Goal: Task Accomplishment & Management: Use online tool/utility

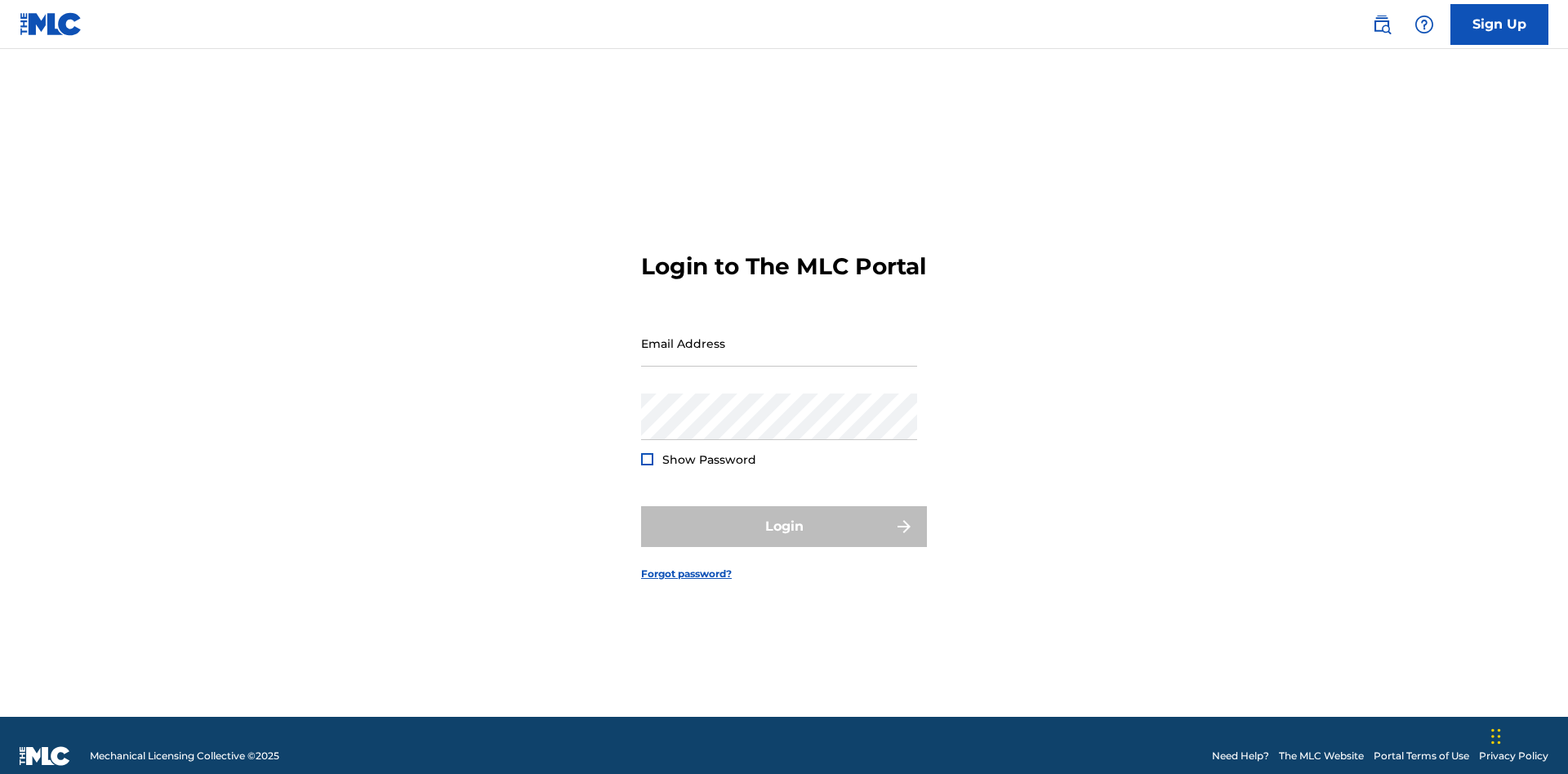
scroll to position [21, 0]
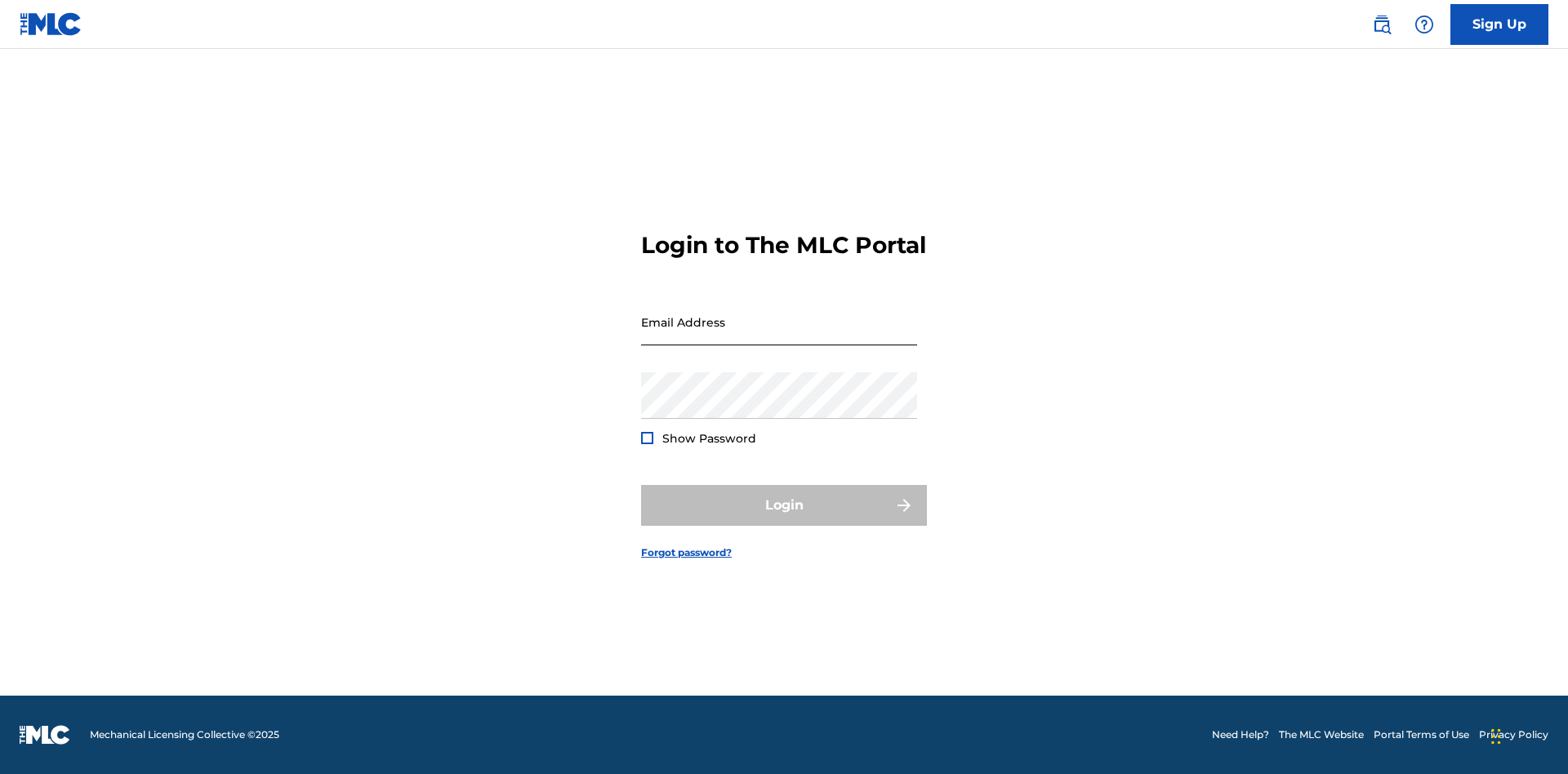
click at [779, 336] on input "Email Address" at bounding box center [779, 322] width 276 height 47
type input "Duke.McTesterson@gmail.com"
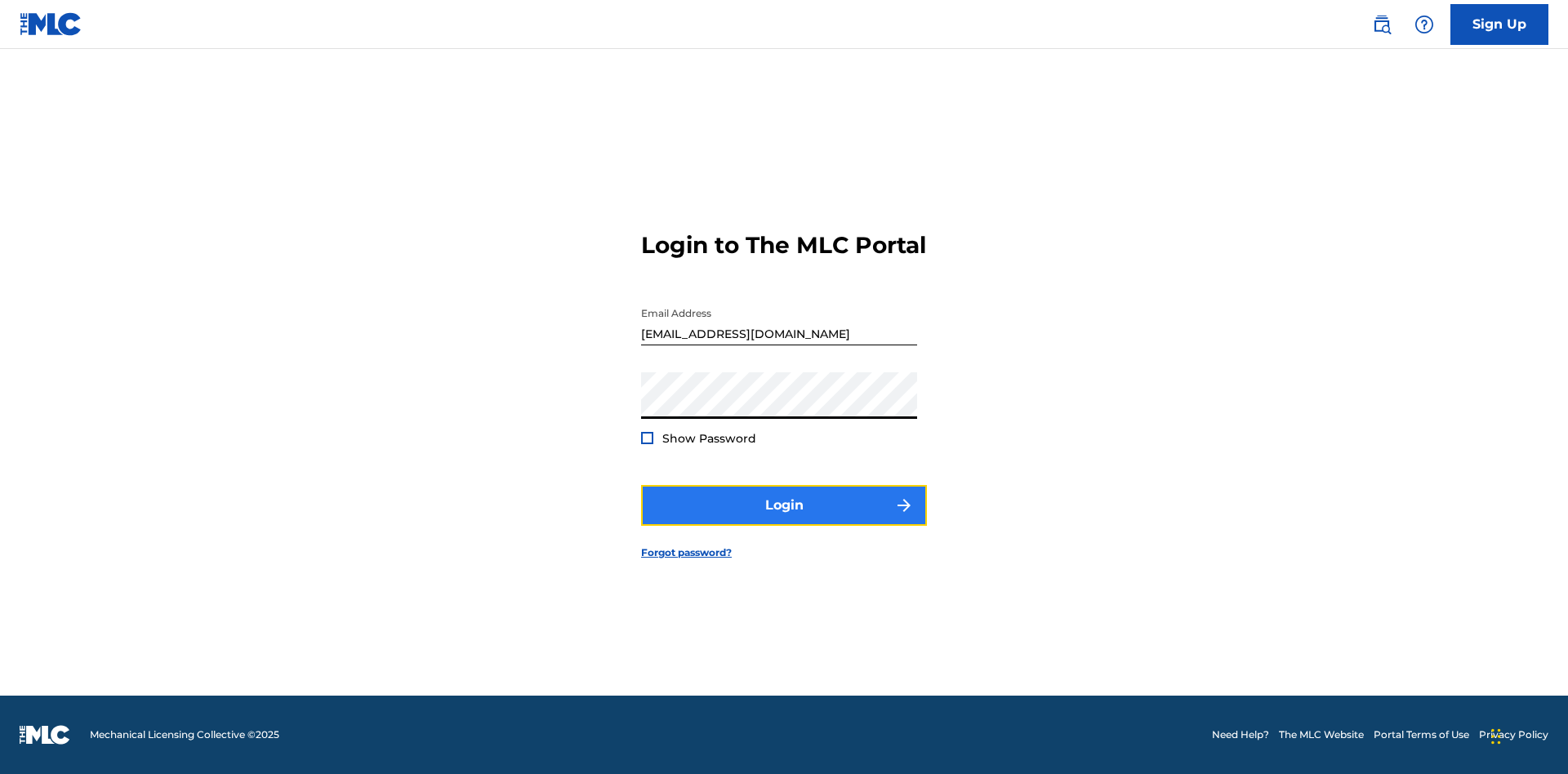
click at [784, 519] on button "Login" at bounding box center [784, 505] width 286 height 41
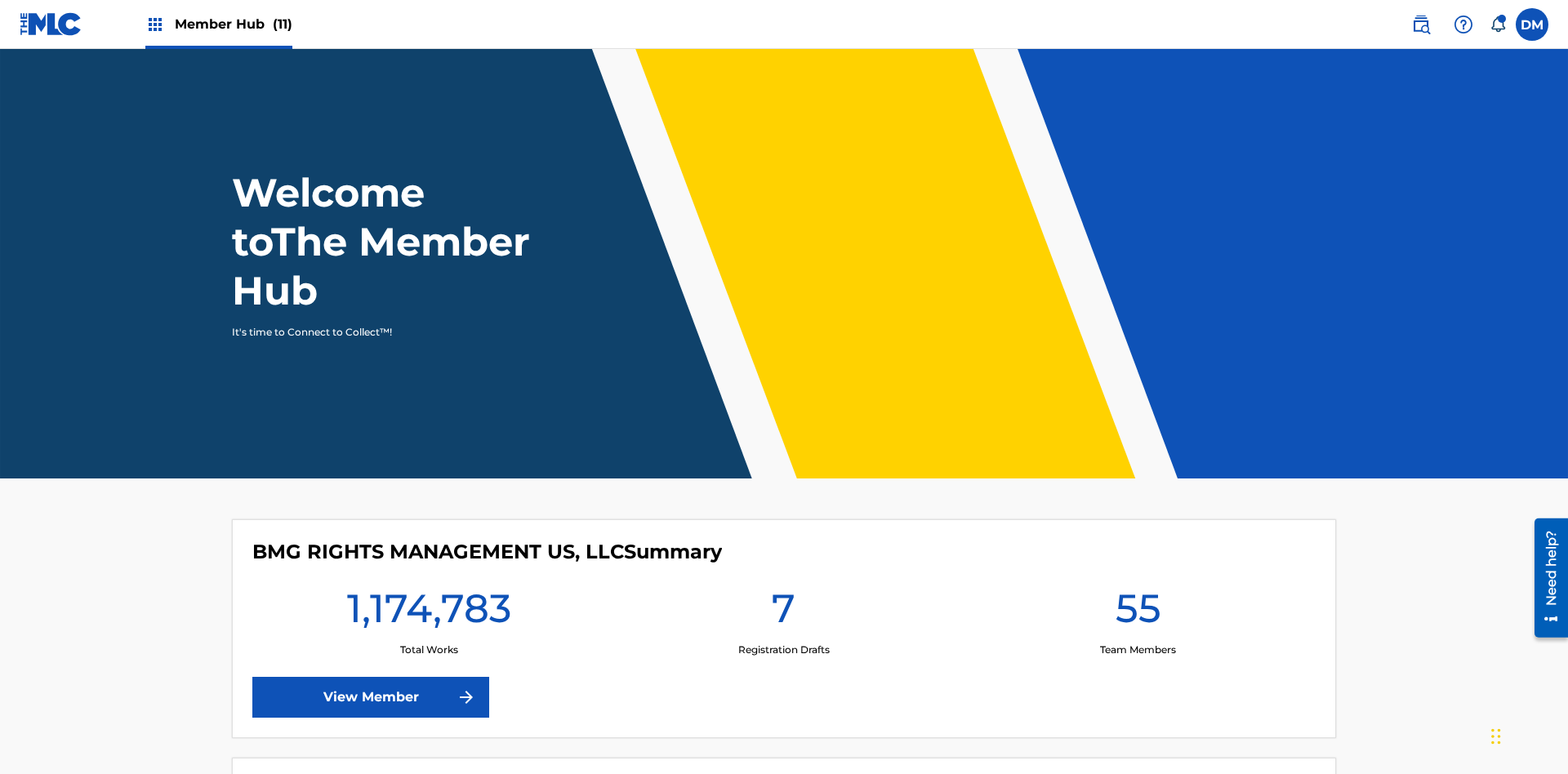
click at [218, 24] on span "Member Hub (11)" at bounding box center [233, 24] width 117 height 18
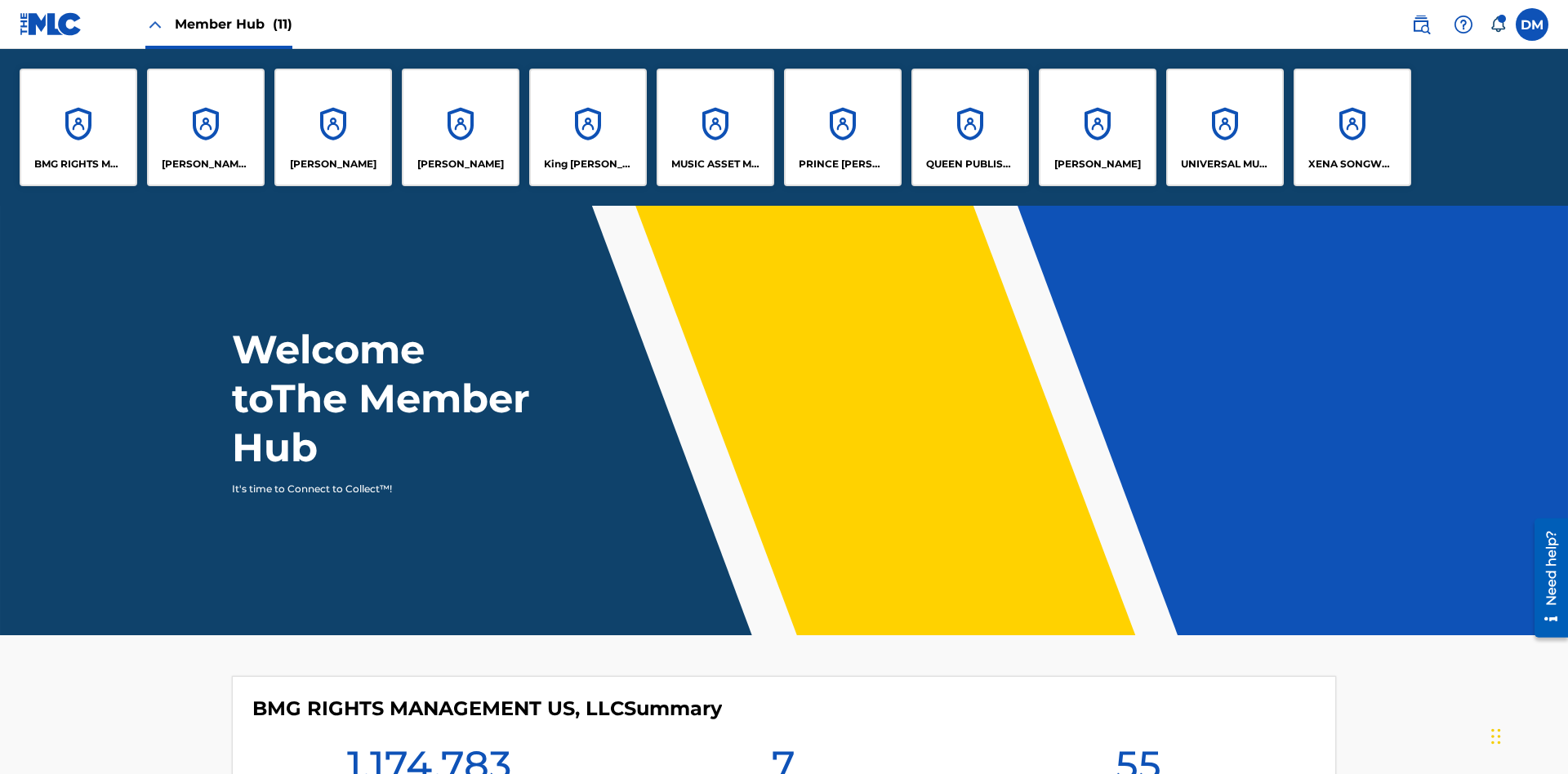
scroll to position [59, 0]
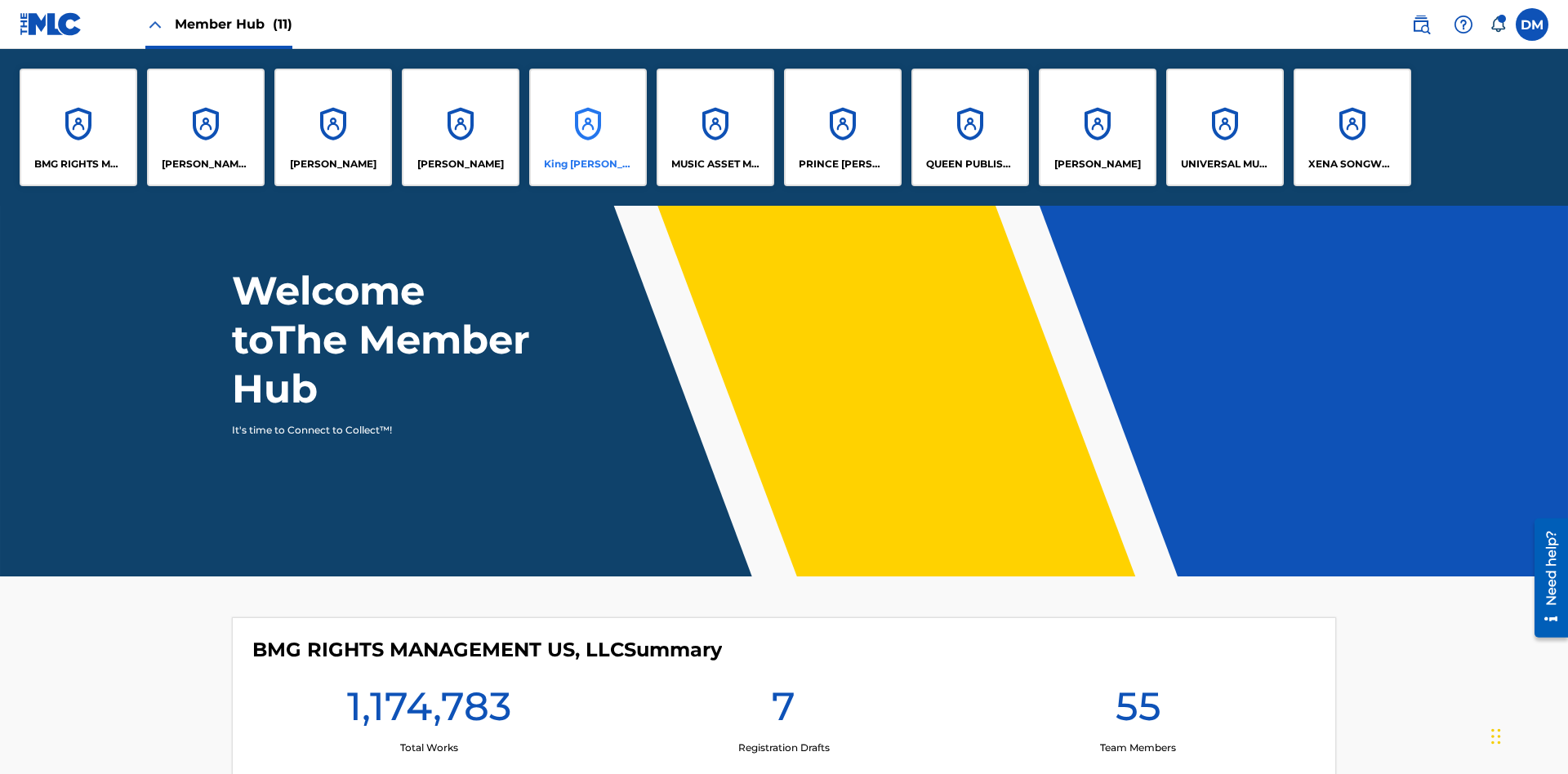
click at [587, 164] on p "King McTesterson" at bounding box center [588, 164] width 89 height 15
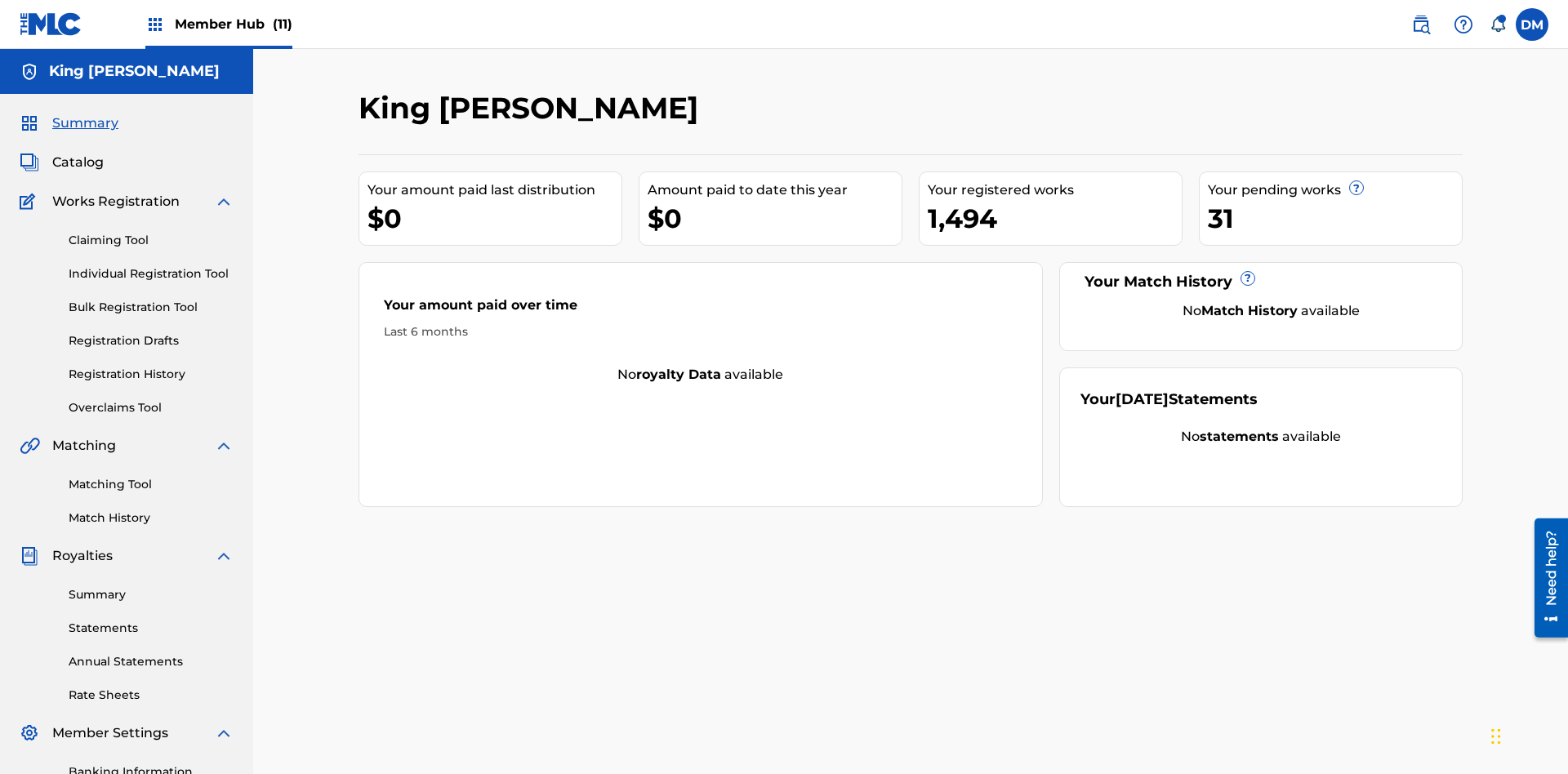
scroll to position [134, 0]
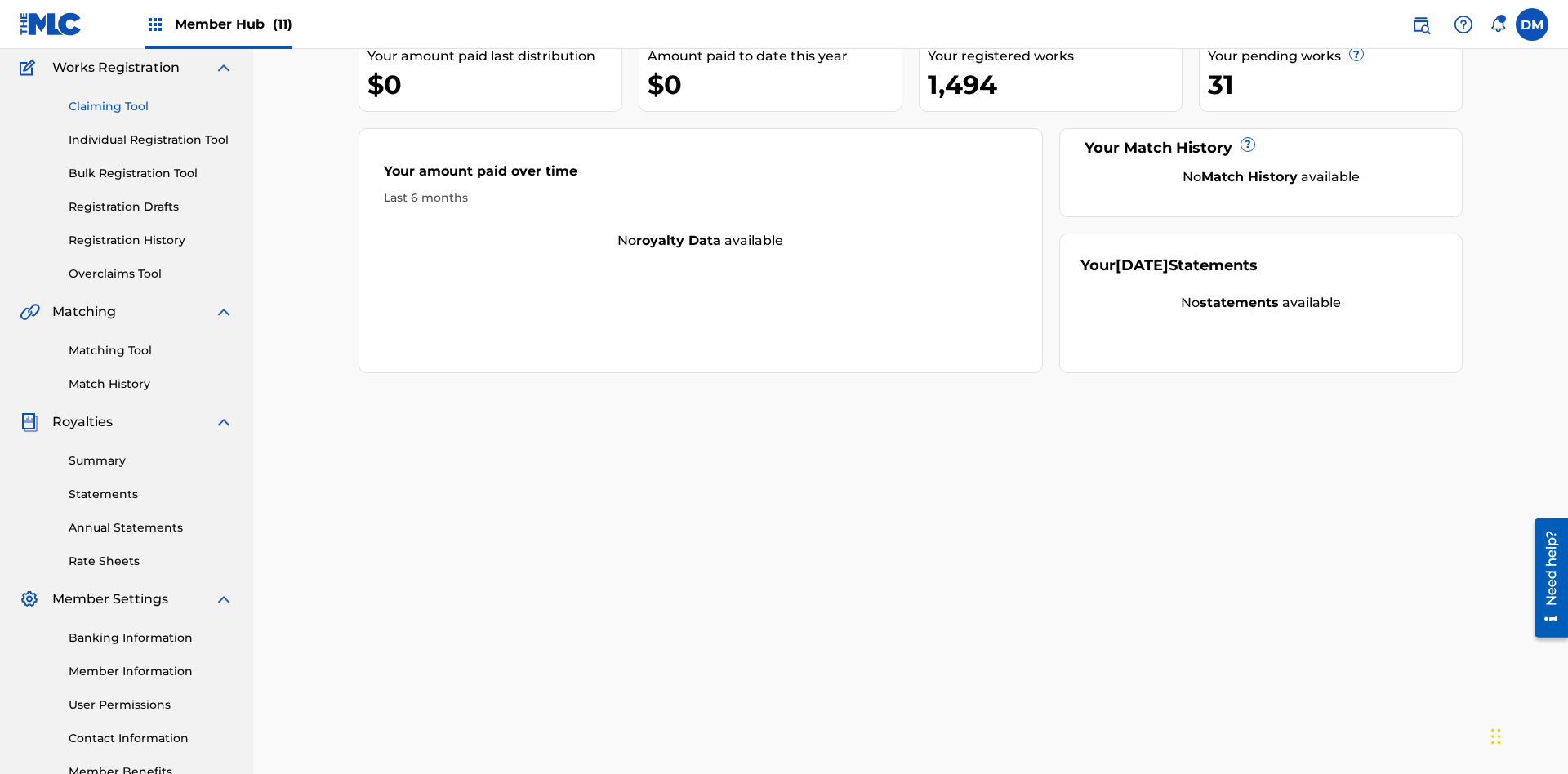
click at [151, 106] on link "Claiming Tool" at bounding box center [151, 106] width 165 height 17
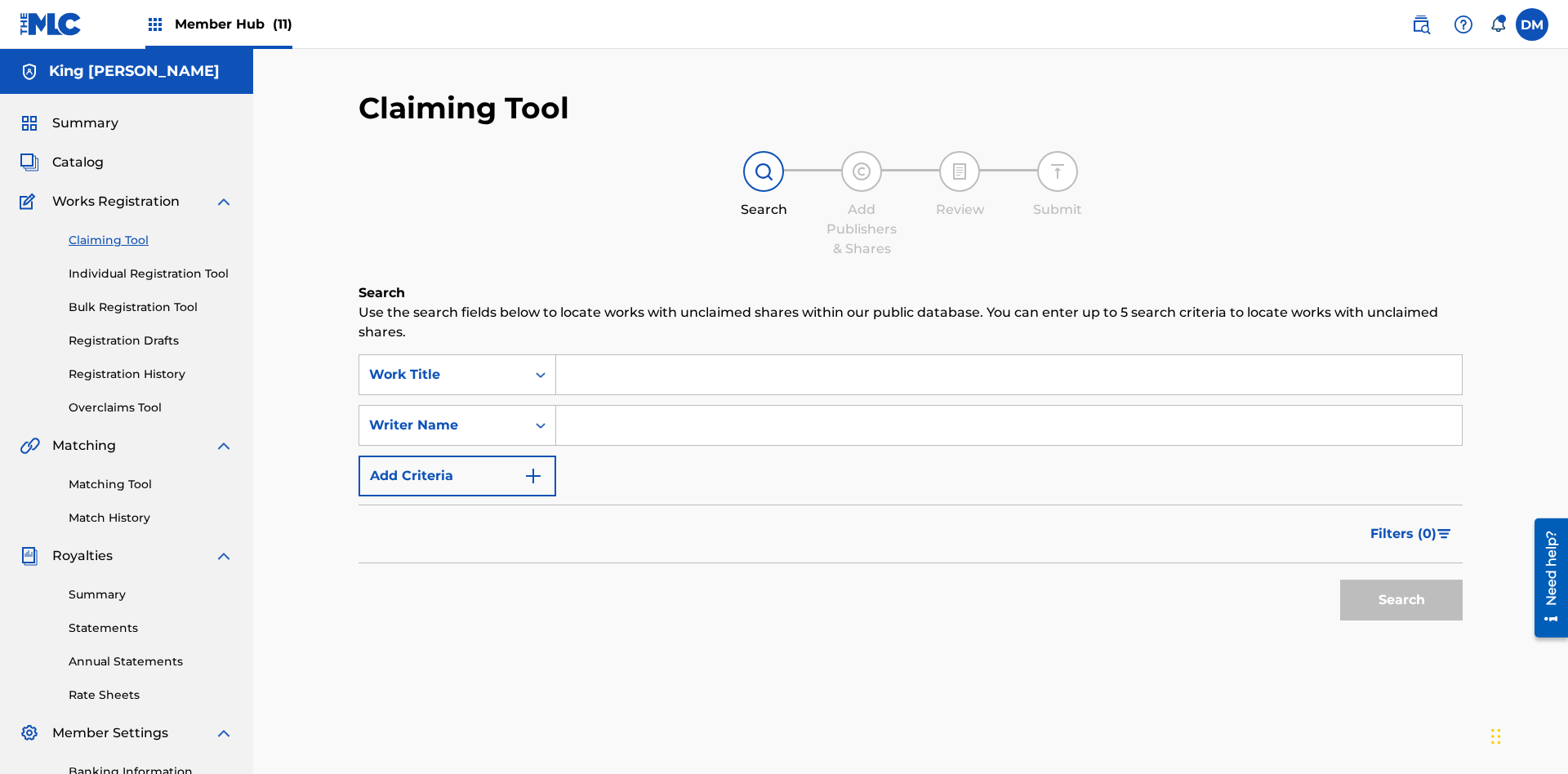
scroll to position [238, 0]
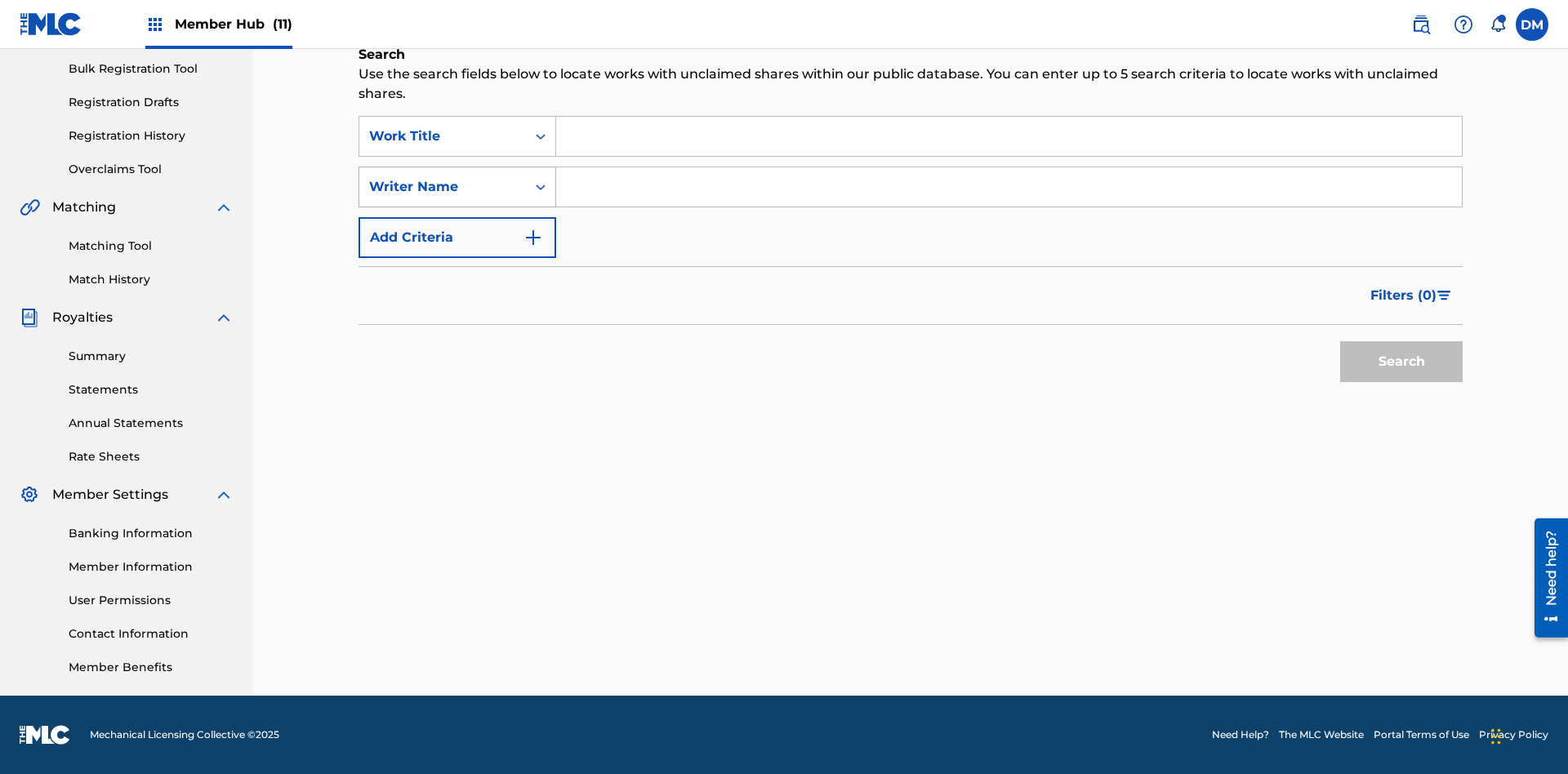
click at [442, 187] on div "Writer Name" at bounding box center [442, 186] width 147 height 19
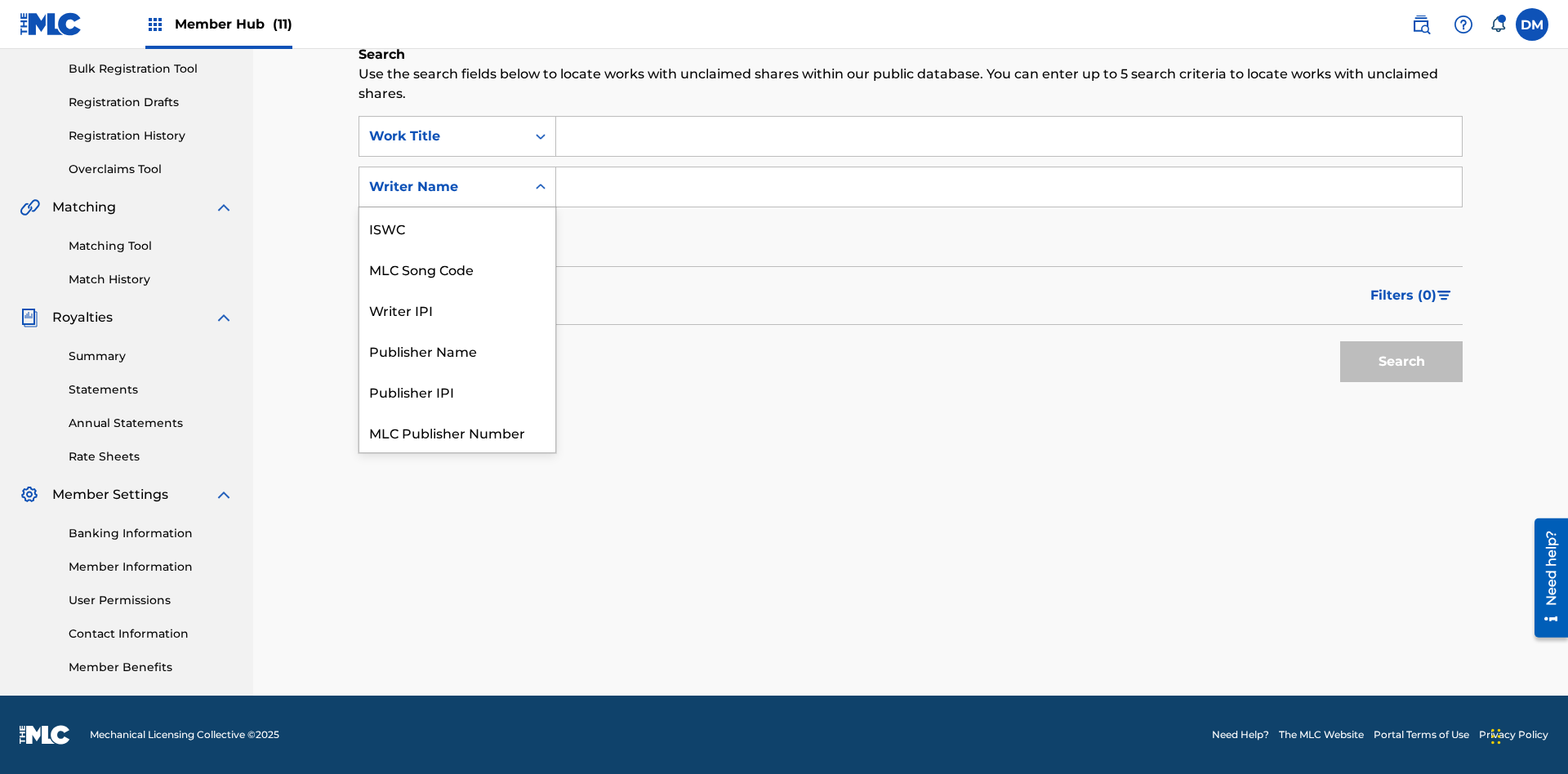
scroll to position [41, 0]
click at [457, 227] on div "MLC Song Code" at bounding box center [458, 227] width 196 height 41
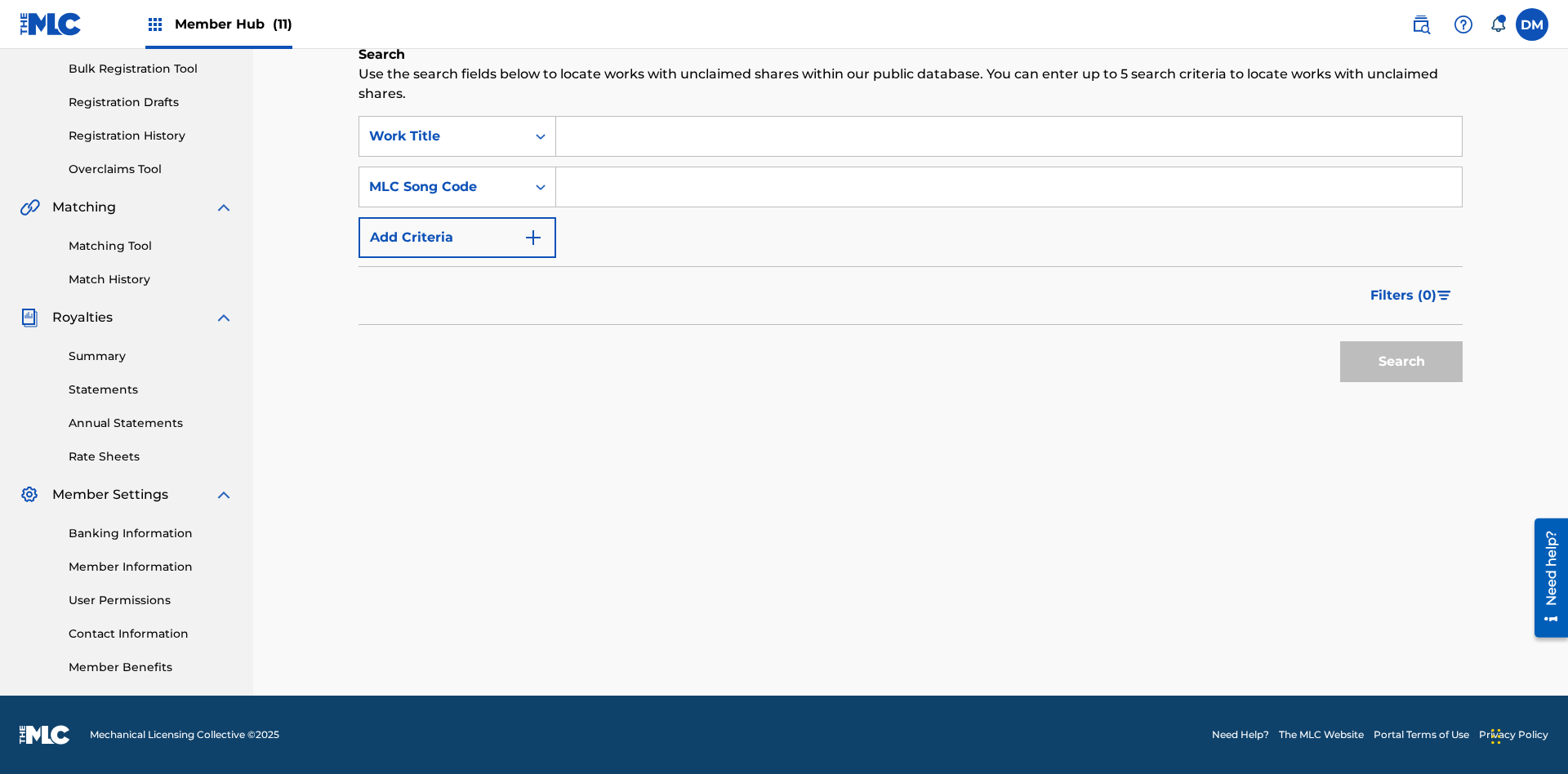
click at [1008, 187] on input "Search Form" at bounding box center [1008, 186] width 906 height 39
type input "RB0ZOJ"
click at [1401, 361] on button "Search" at bounding box center [1401, 361] width 123 height 41
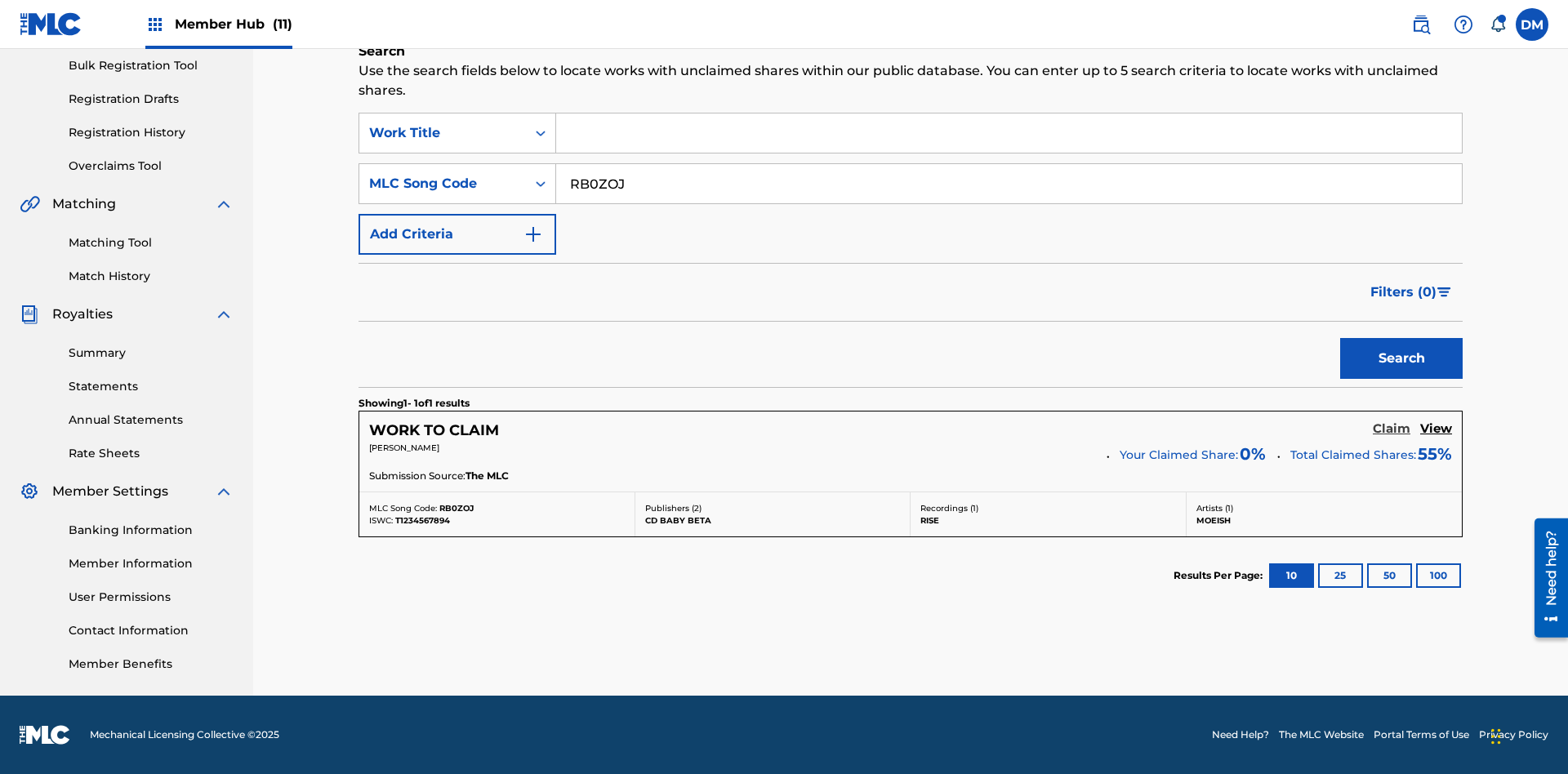
click at [1392, 428] on h5 "Claim" at bounding box center [1391, 428] width 38 height 16
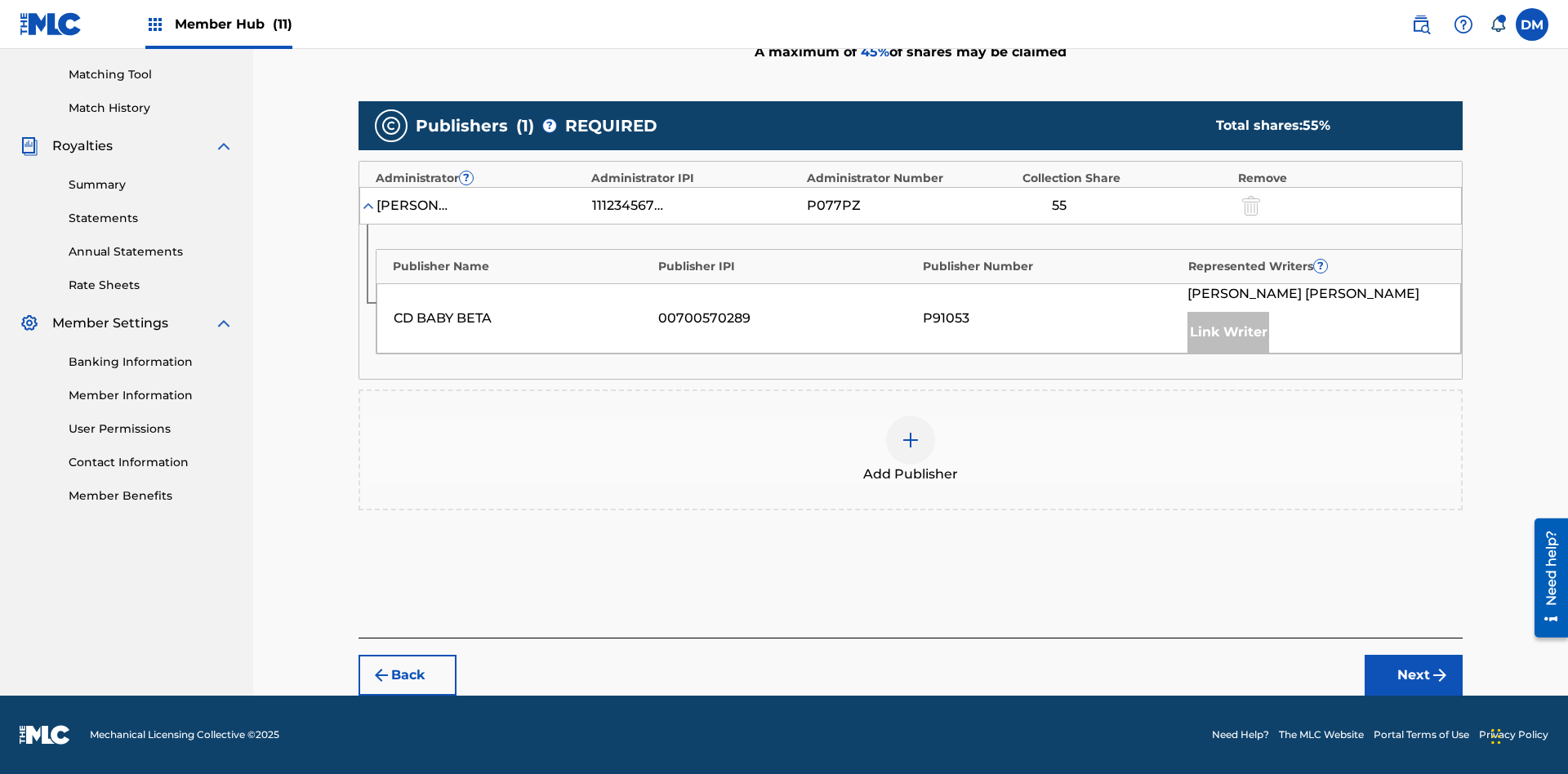
click at [910, 440] on img at bounding box center [910, 439] width 19 height 19
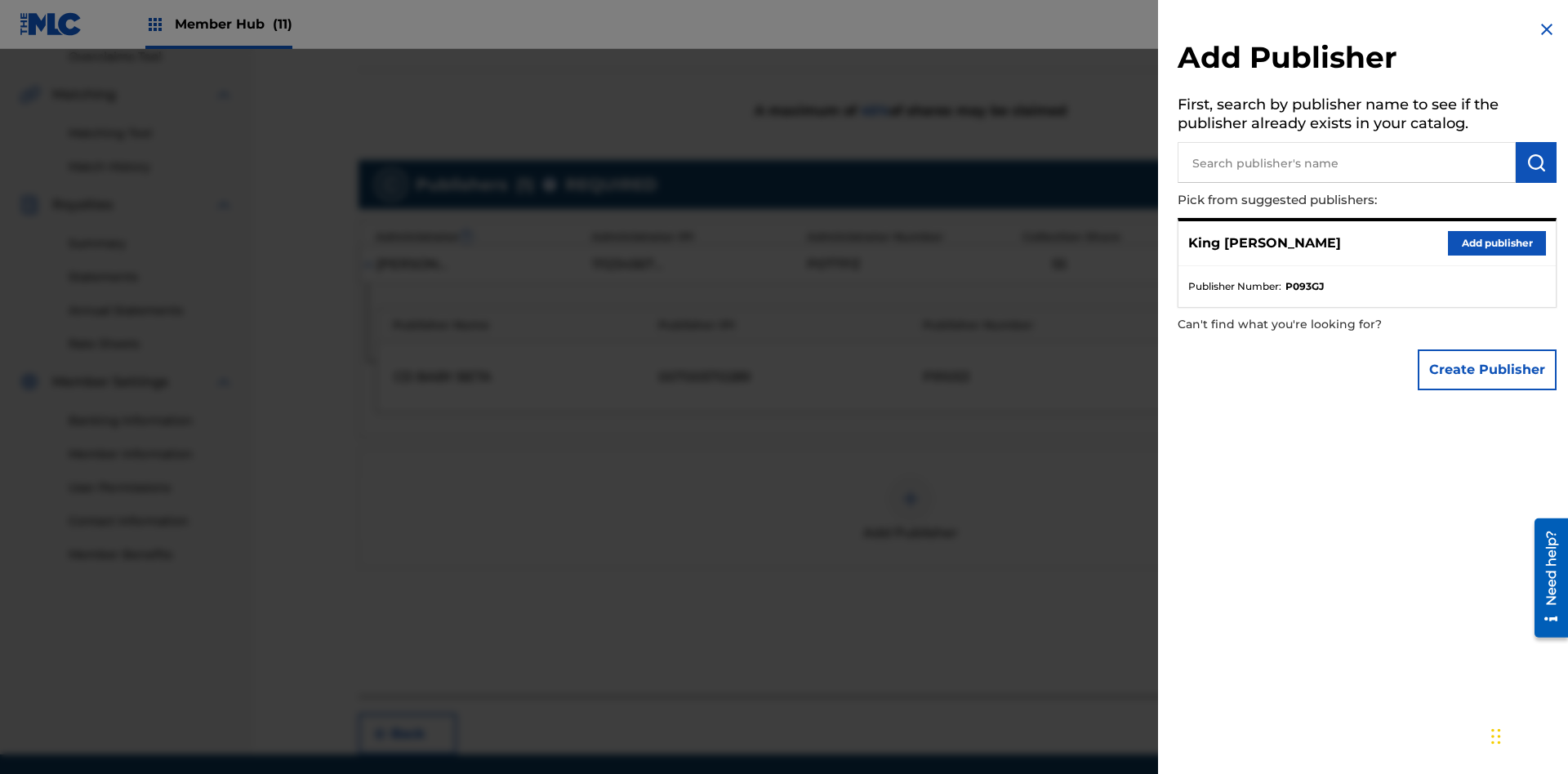
click at [1347, 162] on input "text" at bounding box center [1346, 162] width 338 height 41
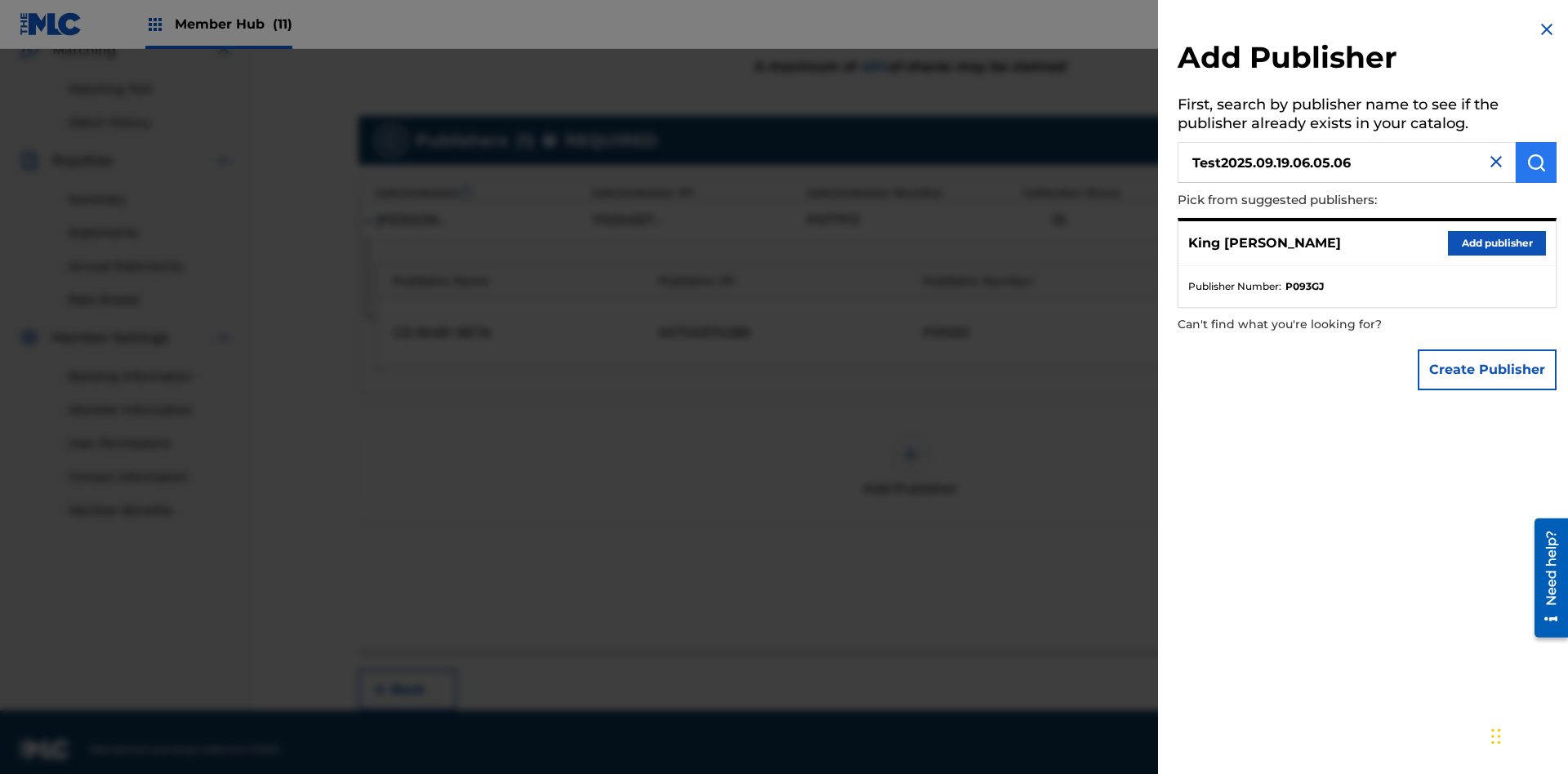
type input "Test2025.09.19.06.05.06"
click at [1536, 162] on img "submit" at bounding box center [1535, 161] width 19 height 19
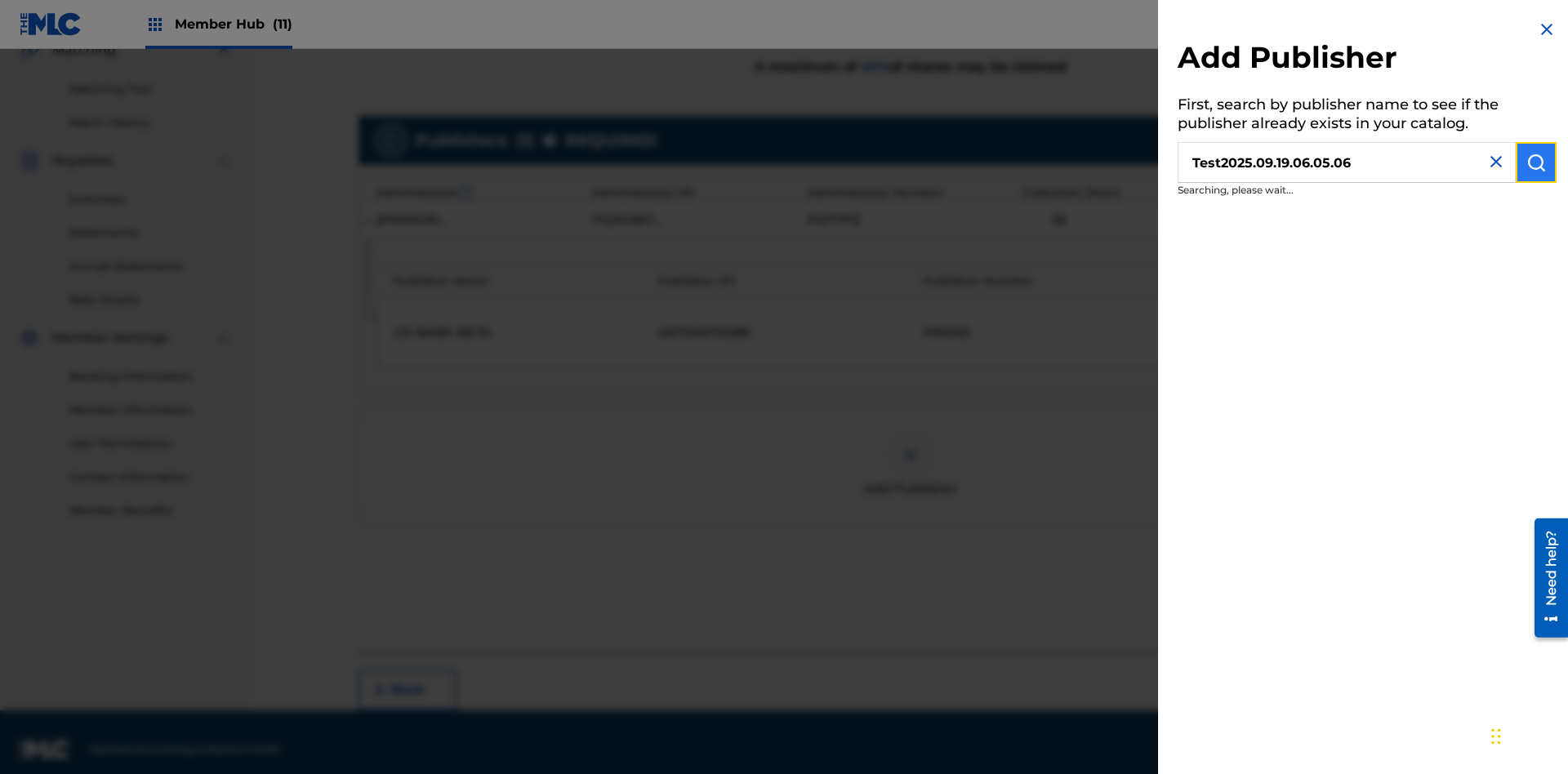
scroll to position [410, 0]
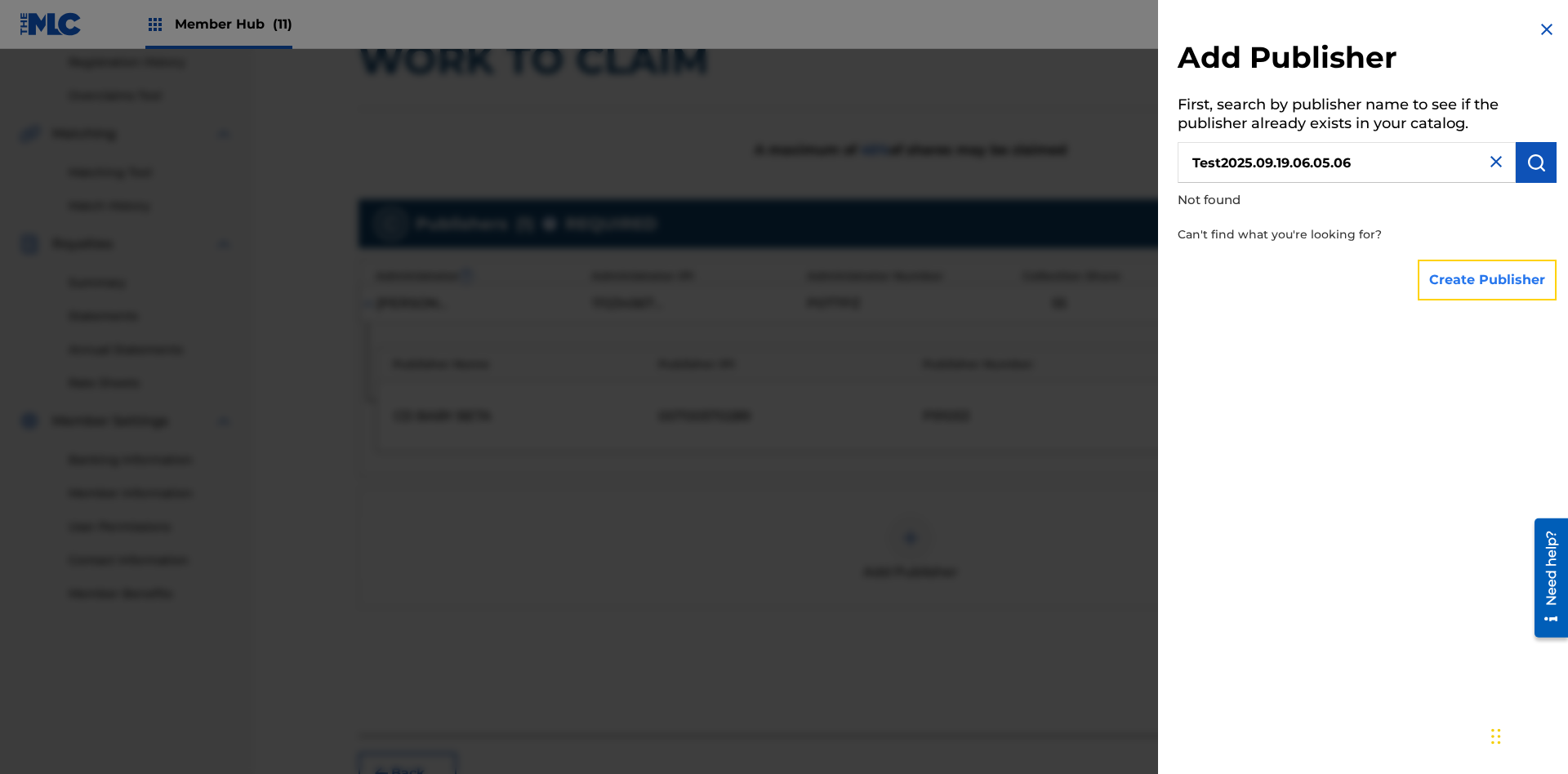
click at [1488, 279] on button "Create Publisher" at bounding box center [1486, 280] width 139 height 41
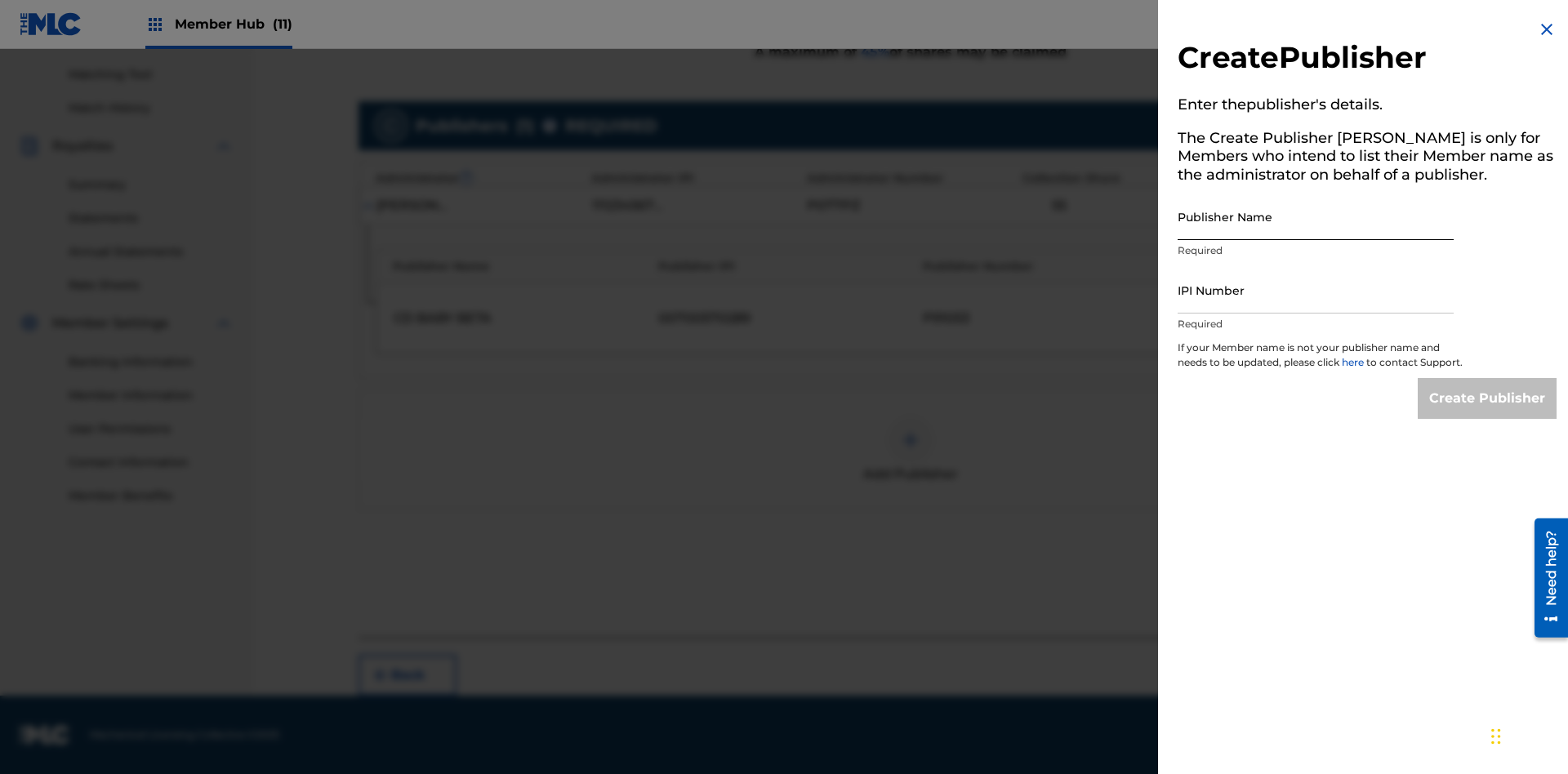
click at [1316, 216] on input "Publisher Name" at bounding box center [1315, 216] width 276 height 47
type input "Test2025.09.19.06.05.11"
click at [1316, 290] on input "IPI Number" at bounding box center [1315, 290] width 276 height 47
type input "00595839777"
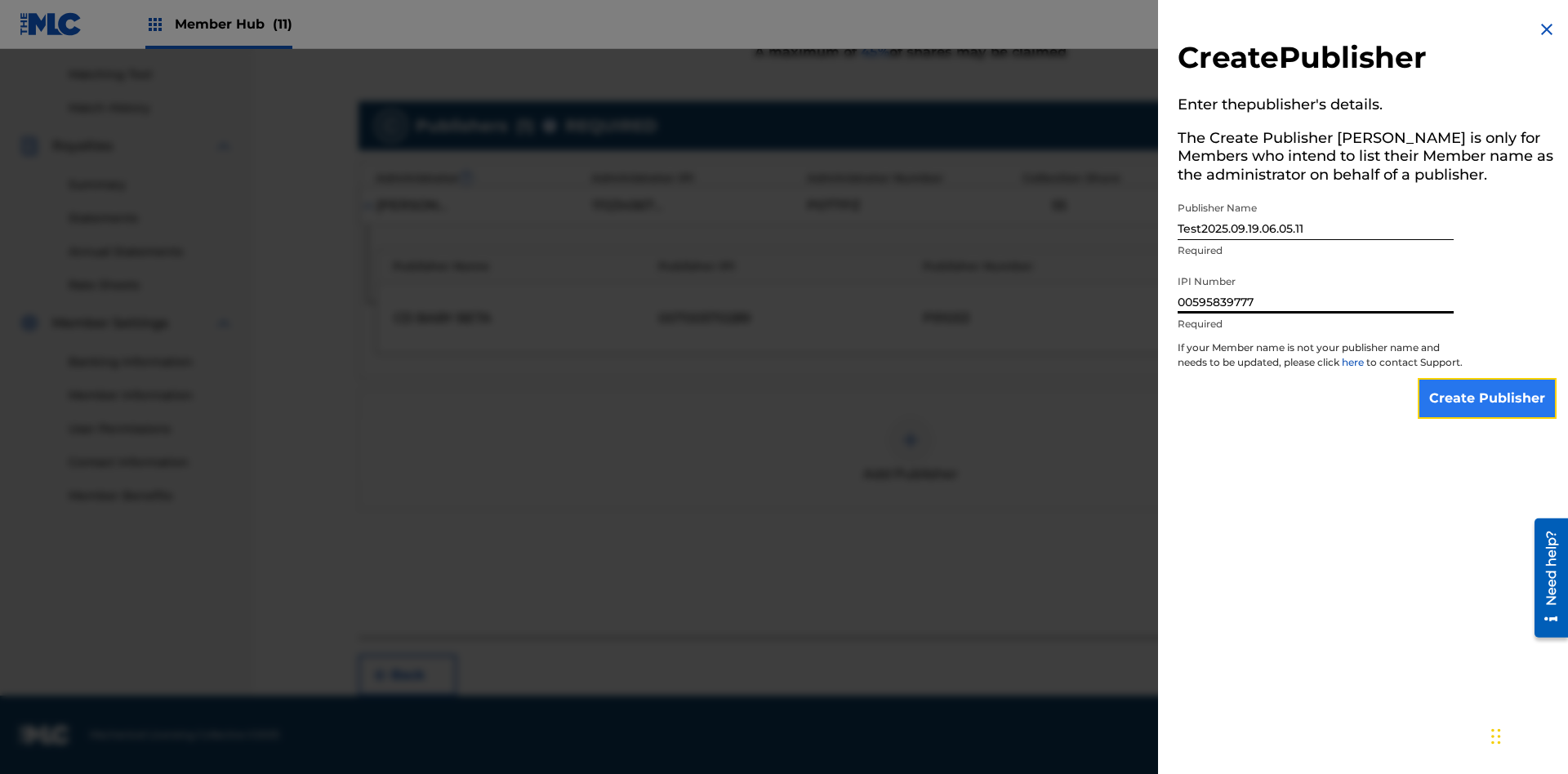
click at [1488, 413] on input "Create Publisher" at bounding box center [1486, 398] width 139 height 41
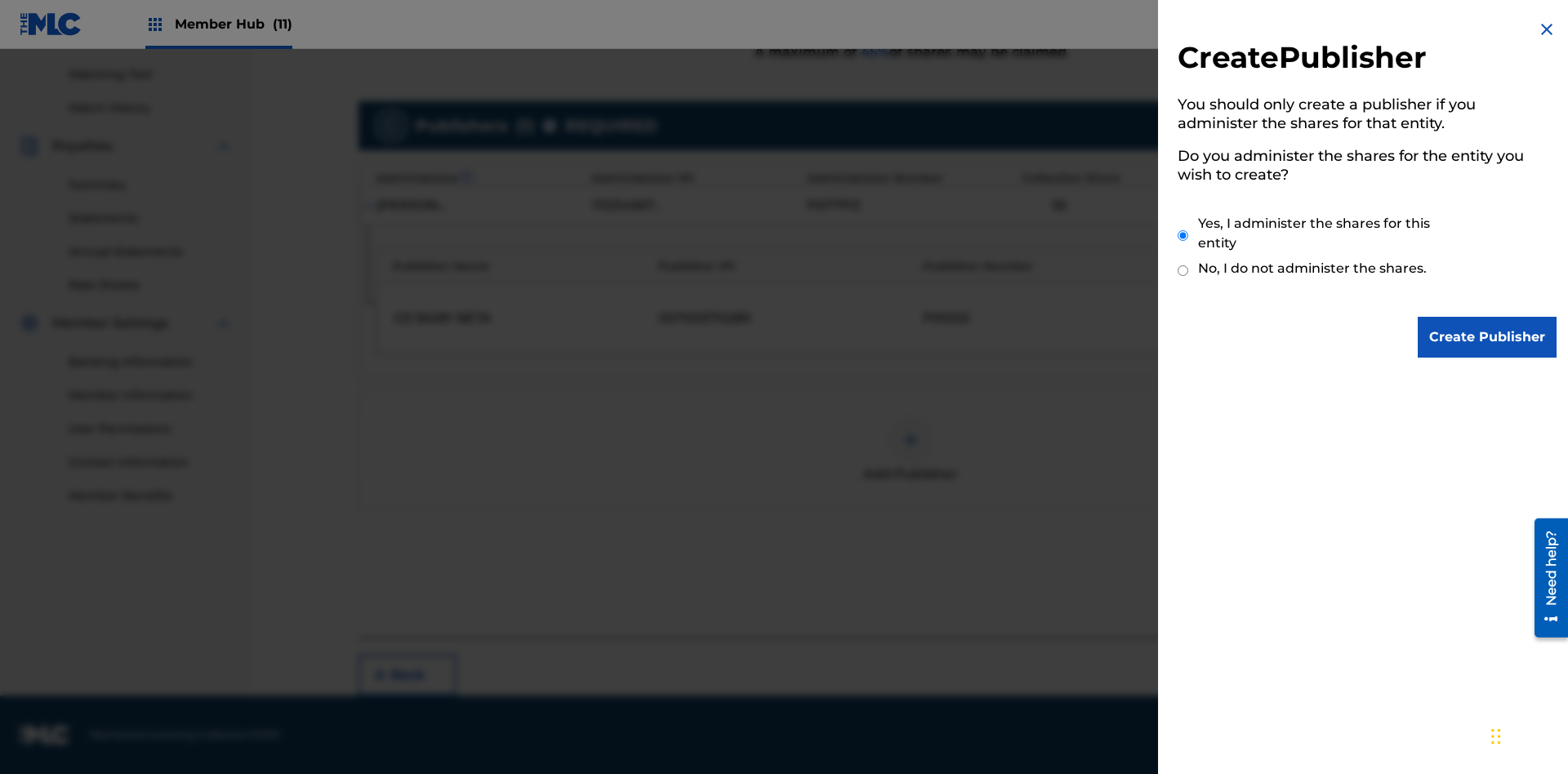
click at [1184, 235] on input "Yes, I administer the shares for this entity" at bounding box center [1183, 236] width 11 height 35
click at [1488, 337] on input "Create Publisher" at bounding box center [1486, 337] width 139 height 41
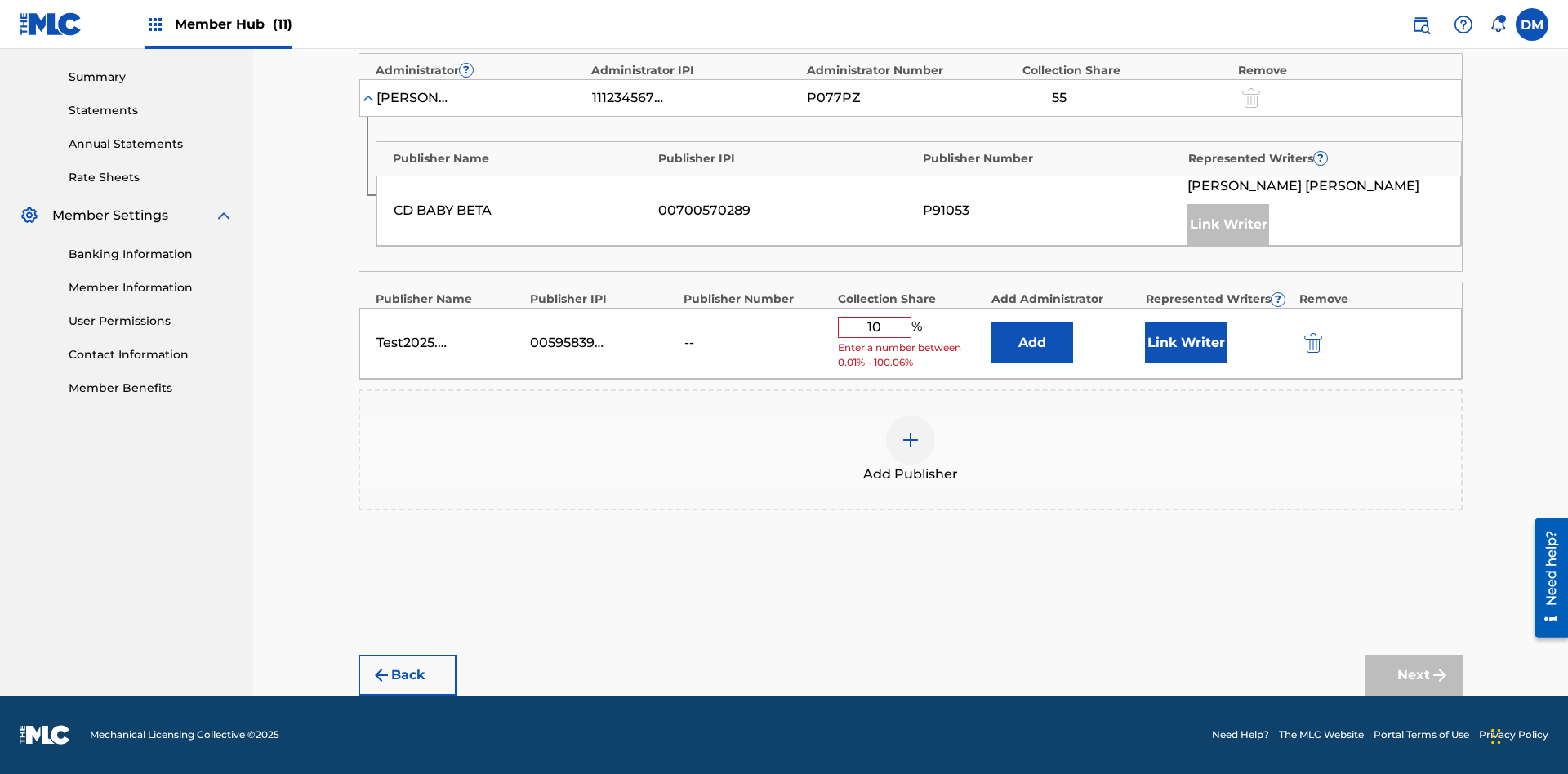
scroll to position [506, 0]
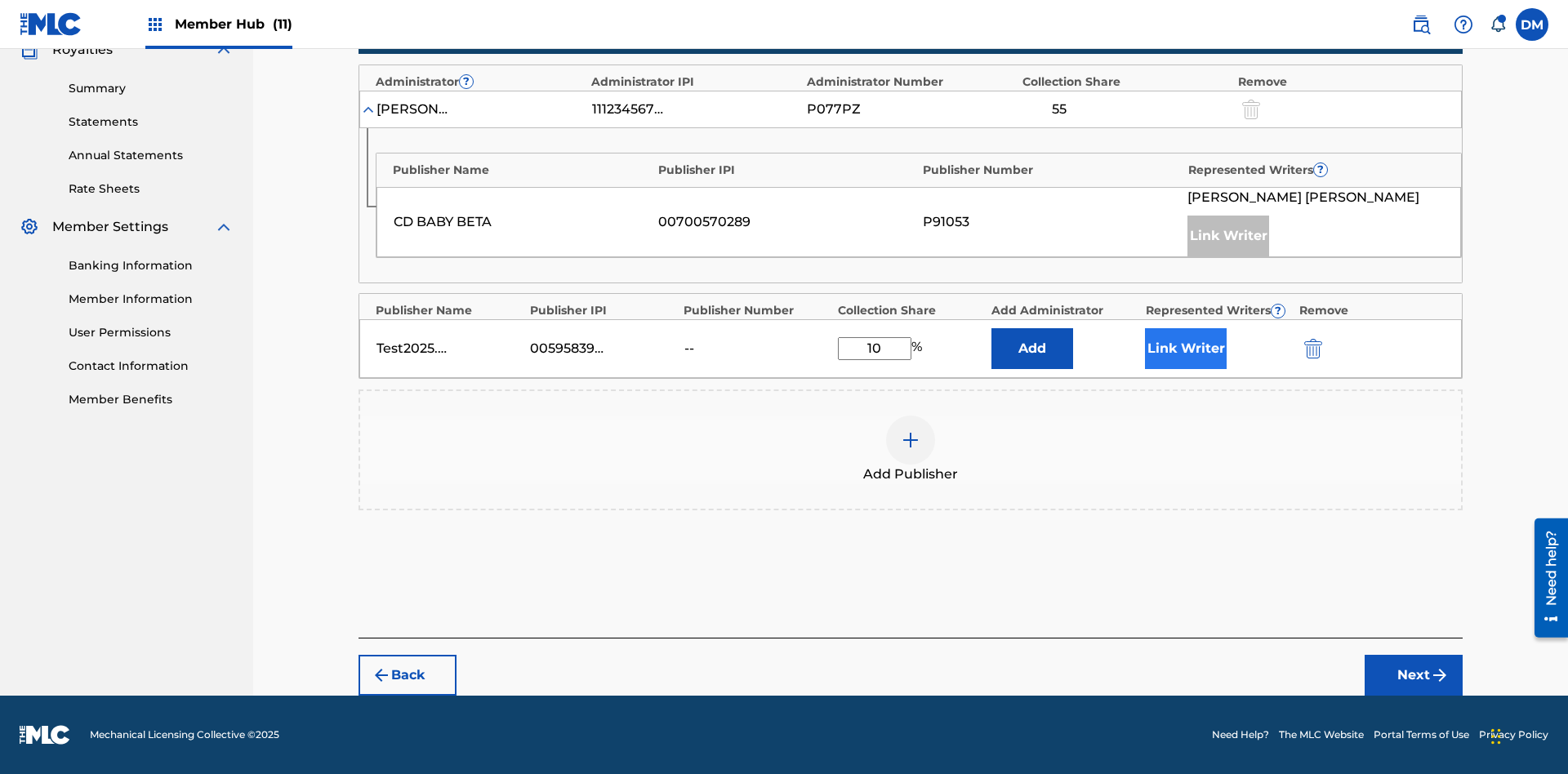
type input "10"
click at [1185, 348] on button "Link Writer" at bounding box center [1185, 348] width 82 height 41
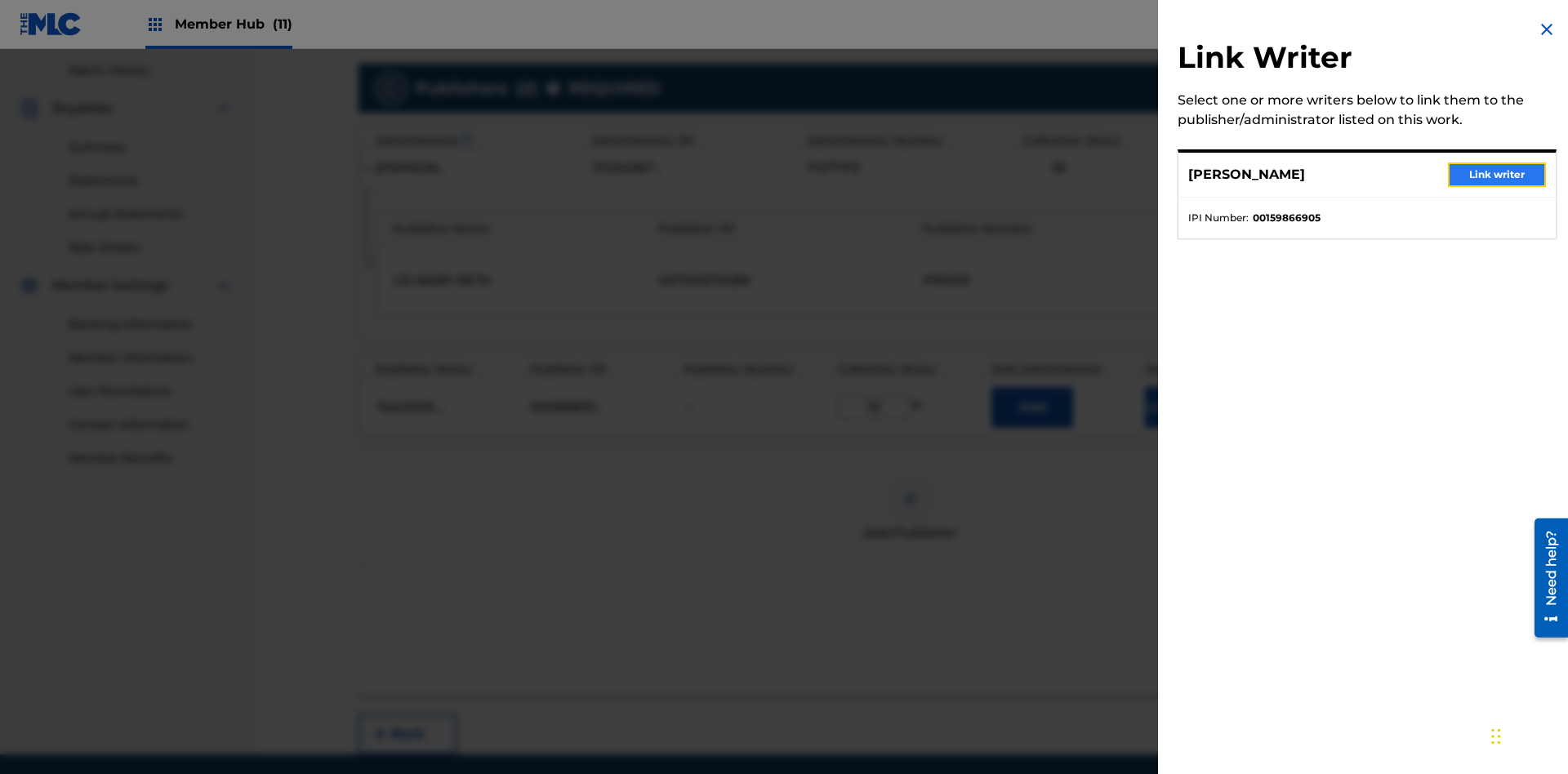
click at [1496, 174] on button "Link writer" at bounding box center [1496, 174] width 98 height 25
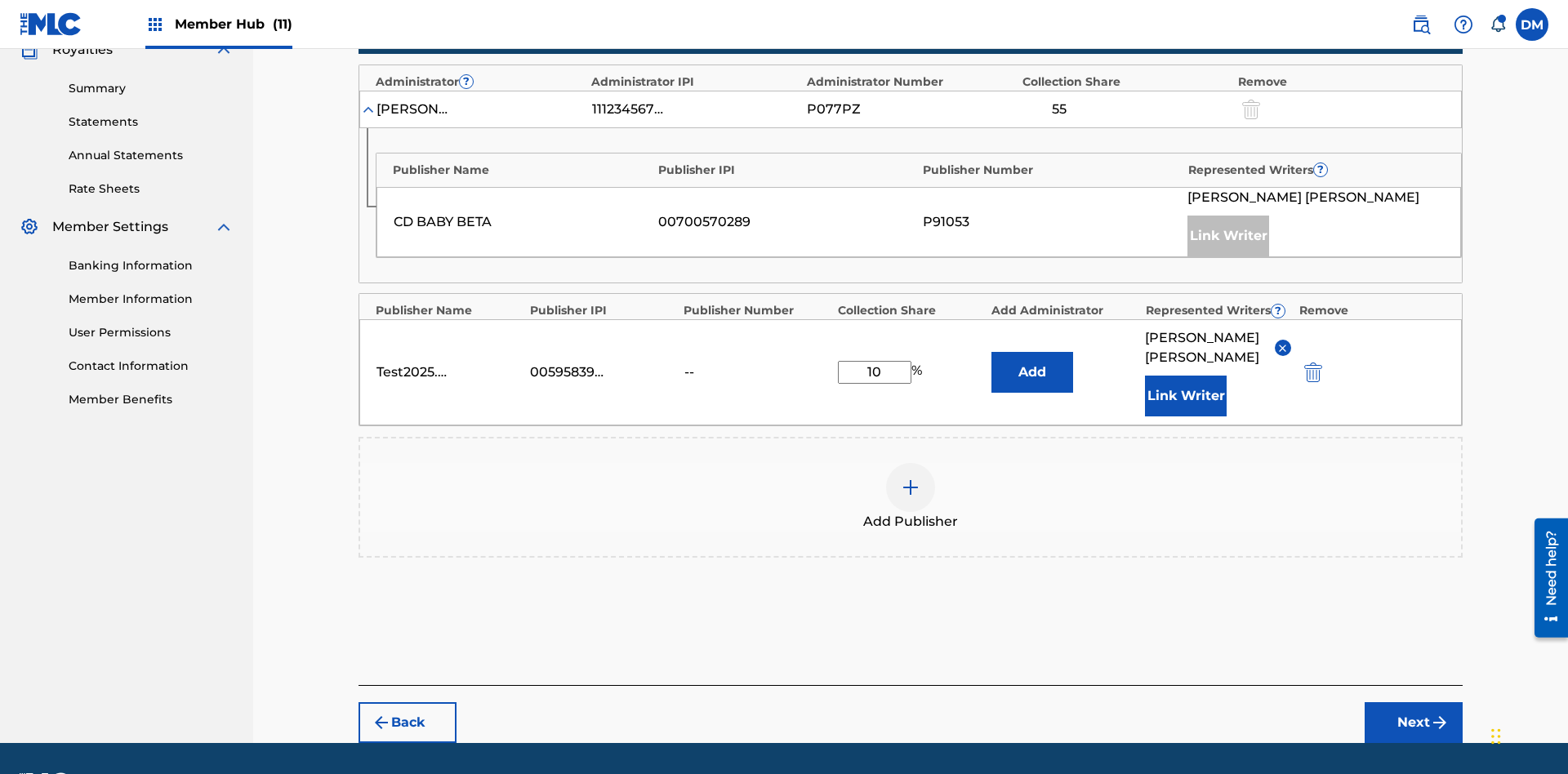
scroll to position [553, 0]
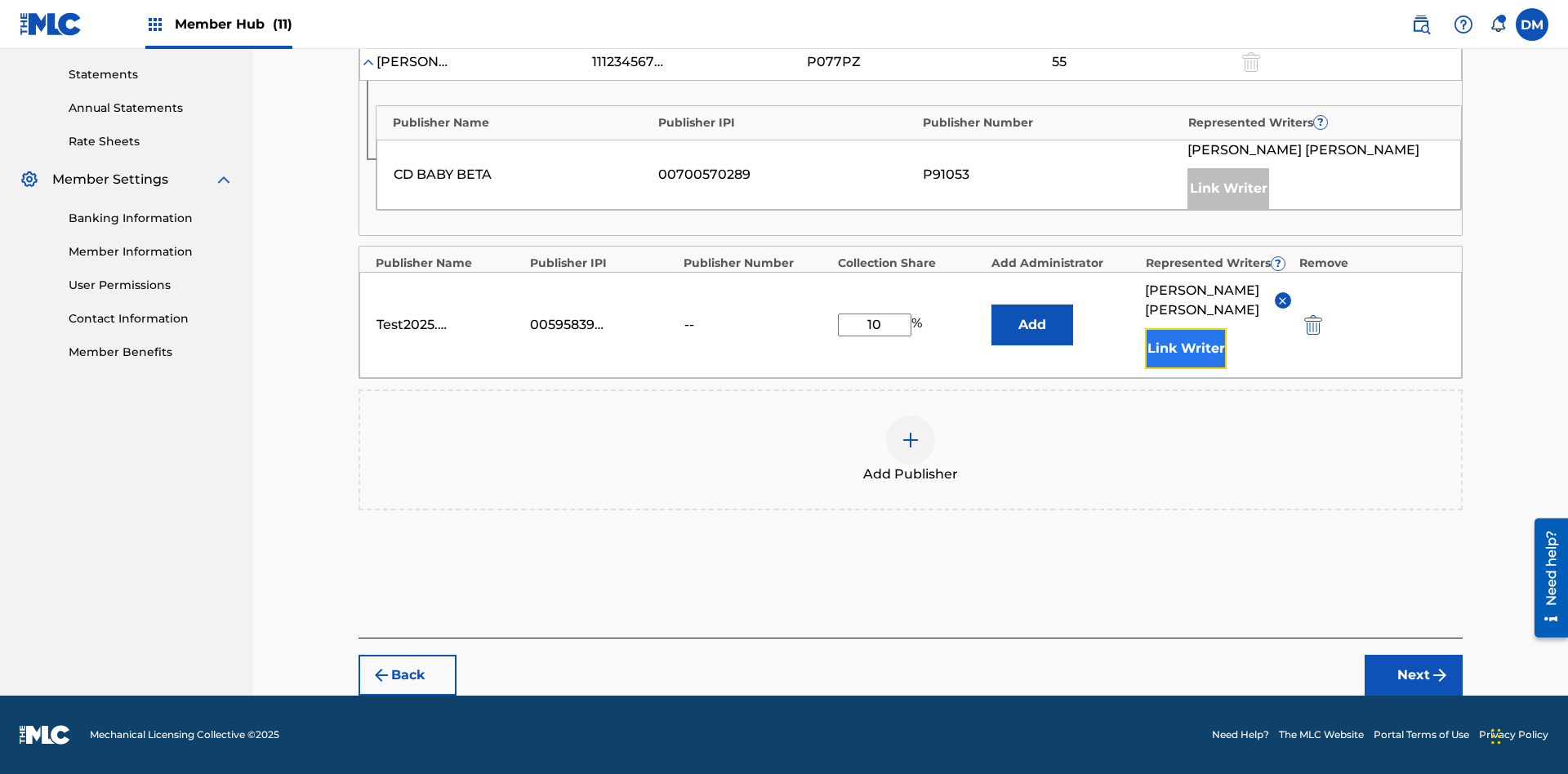
click at [1185, 348] on button "Link Writer" at bounding box center [1185, 348] width 82 height 41
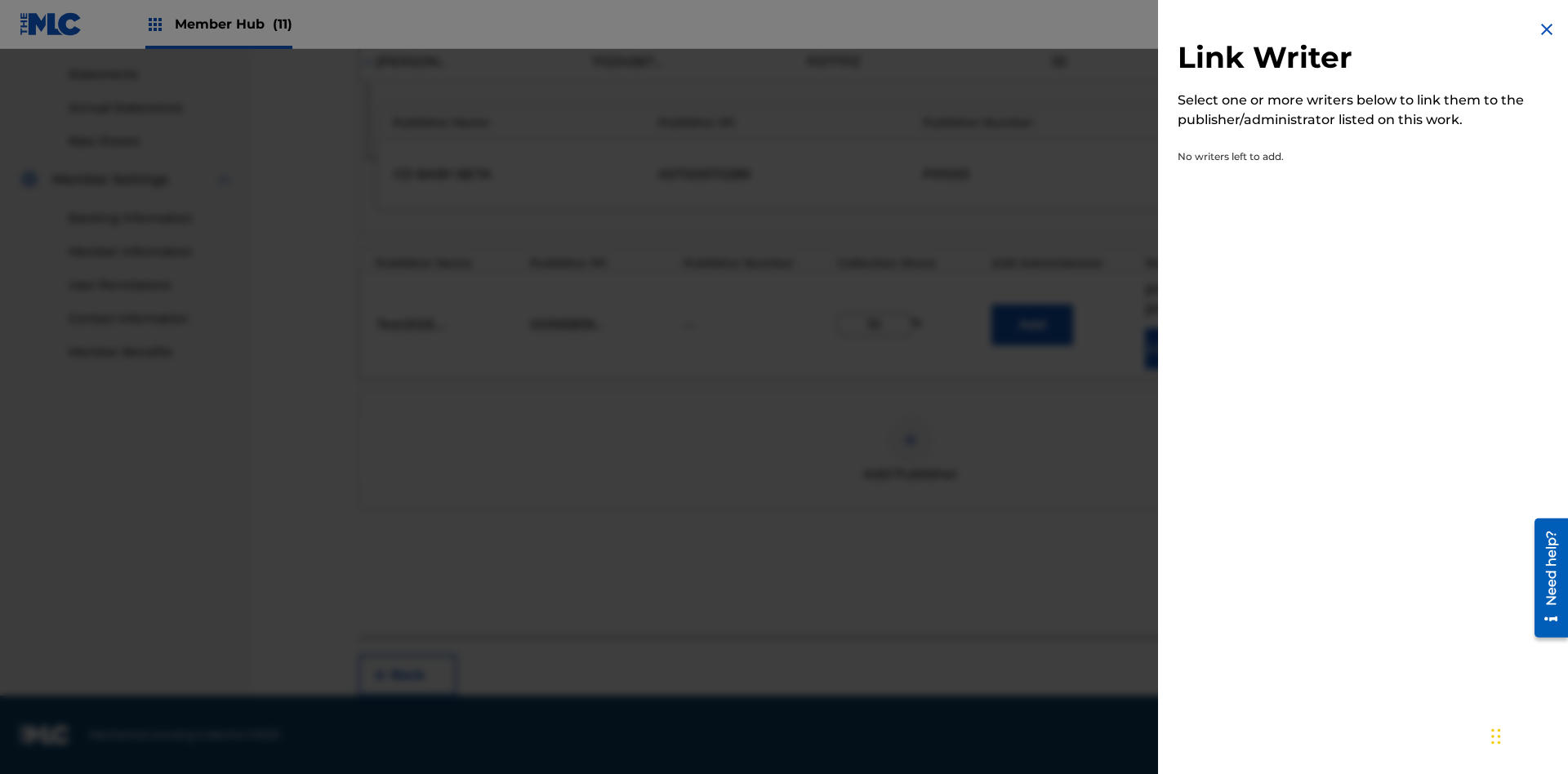
click at [1547, 29] on img at bounding box center [1546, 28] width 19 height 19
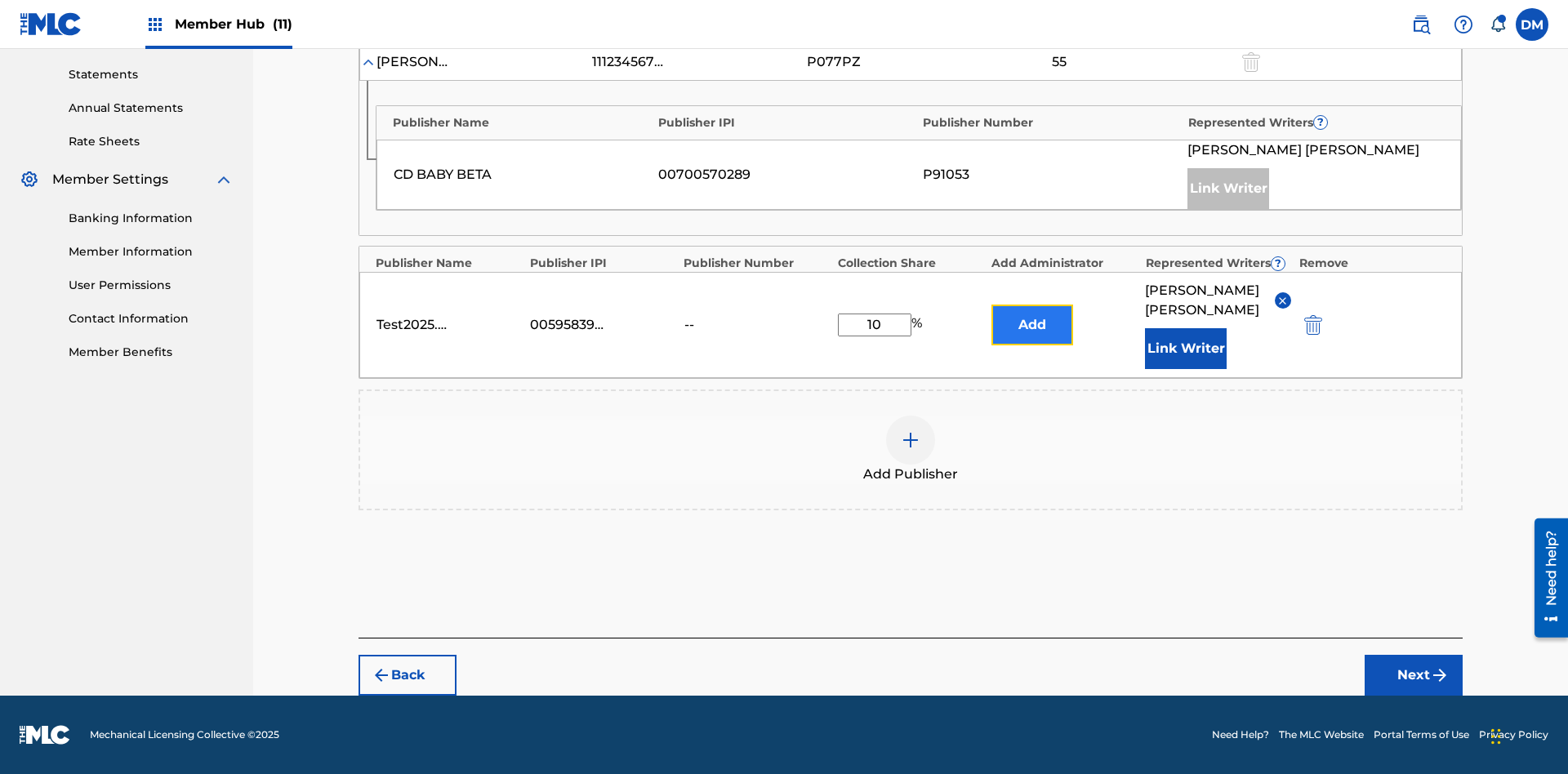
click at [1032, 325] on button "Add" at bounding box center [1031, 325] width 82 height 41
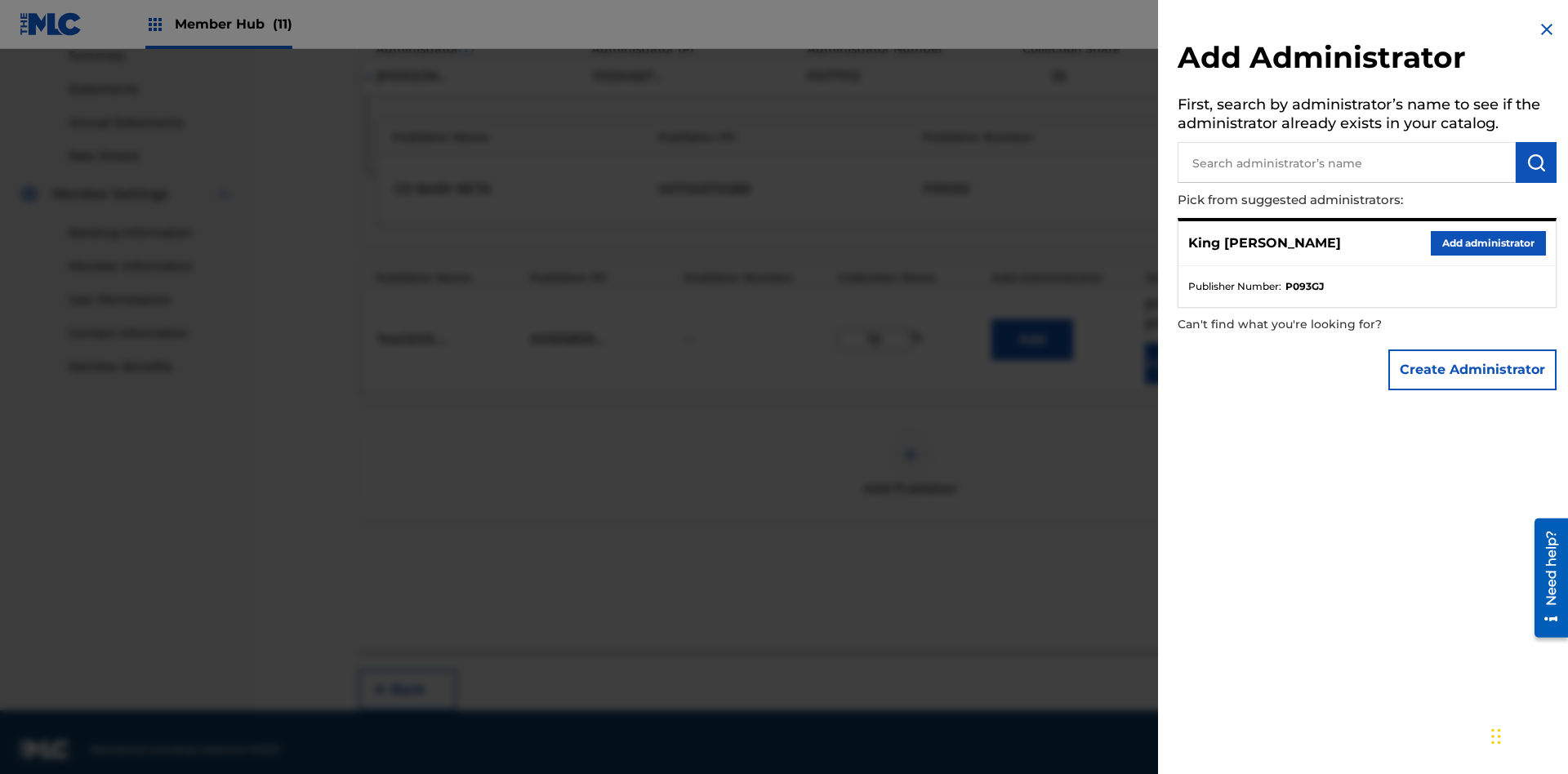
click at [1347, 162] on input "text" at bounding box center [1346, 162] width 338 height 41
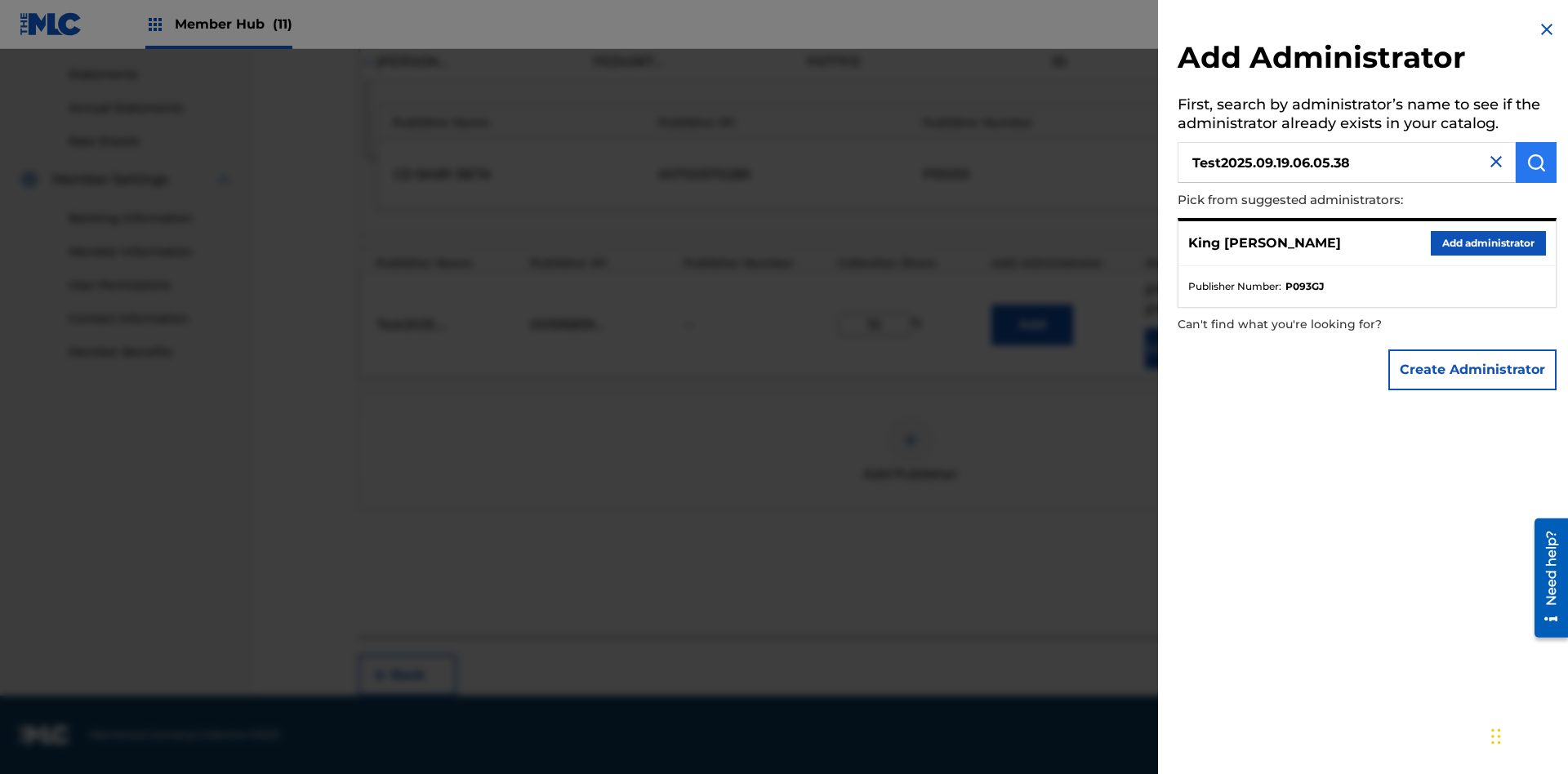
type input "Test2025.09.19.06.05.38"
click at [1536, 162] on img "submit" at bounding box center [1535, 161] width 19 height 19
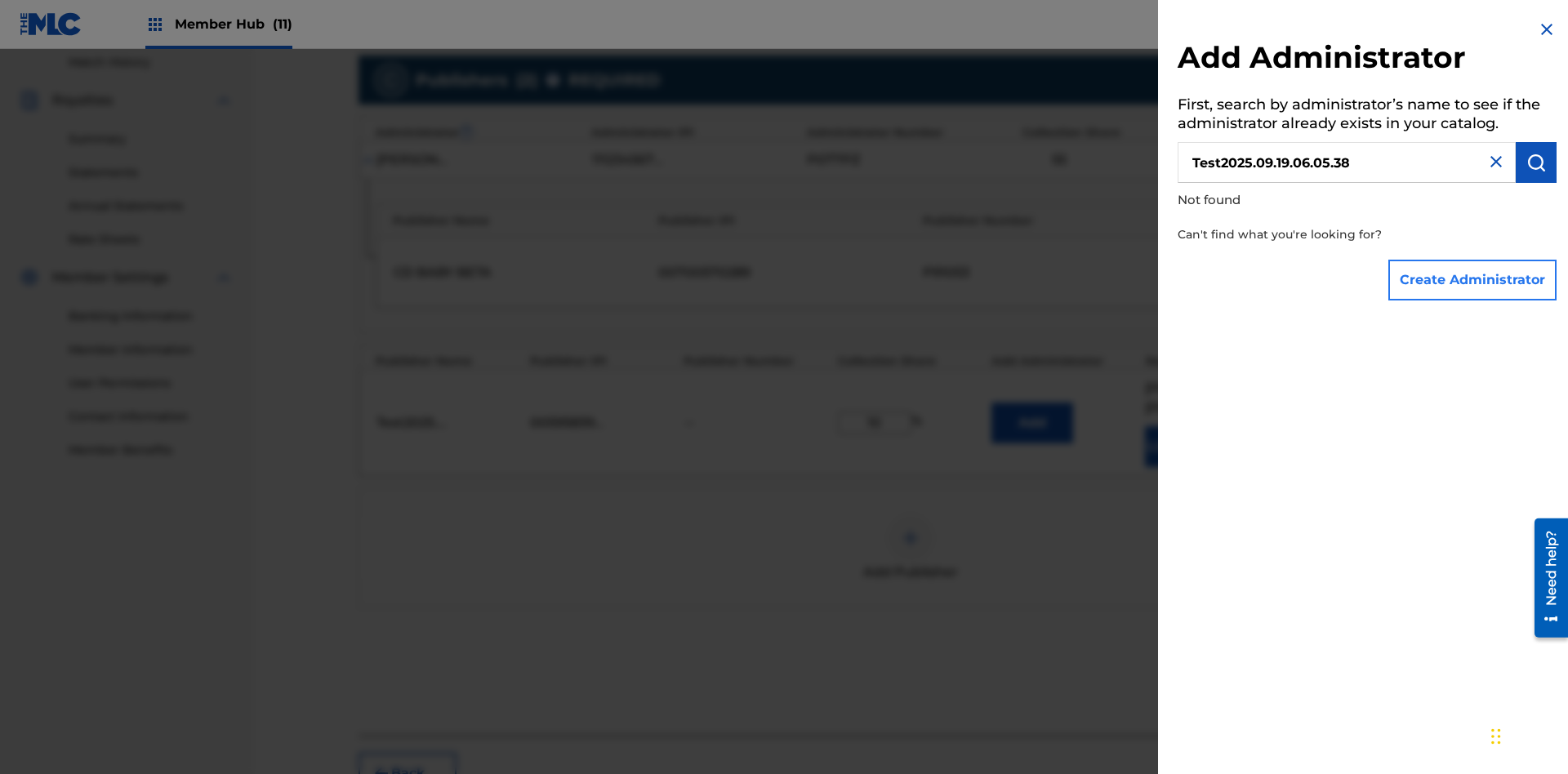
click at [1473, 279] on button "Create Administrator" at bounding box center [1472, 280] width 168 height 41
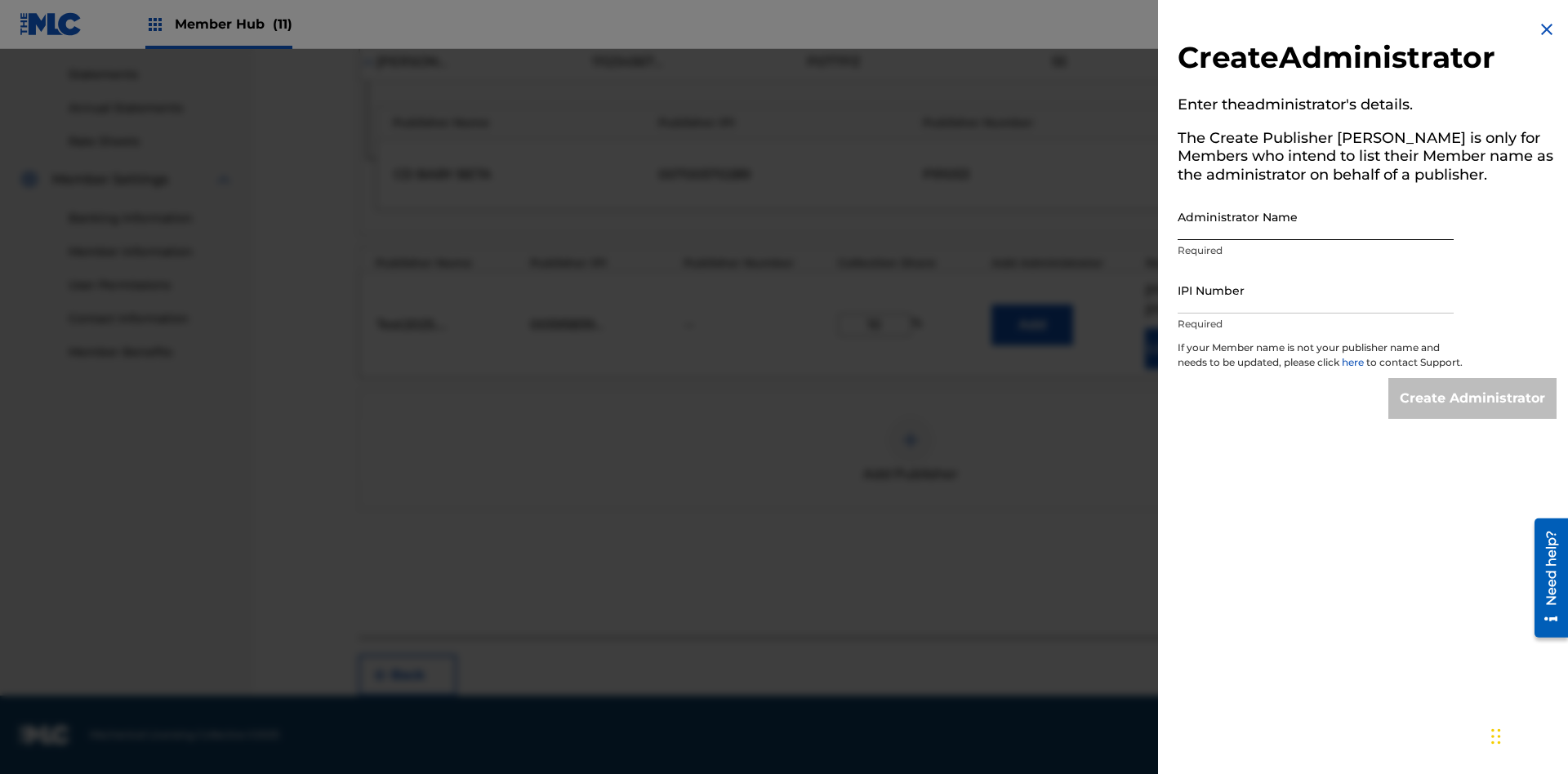
click at [1316, 216] on input "Administrator Name" at bounding box center [1315, 216] width 276 height 47
type input "Test2025.09.19.06.05.43"
click at [1316, 290] on input "IPI Number" at bounding box center [1315, 290] width 276 height 47
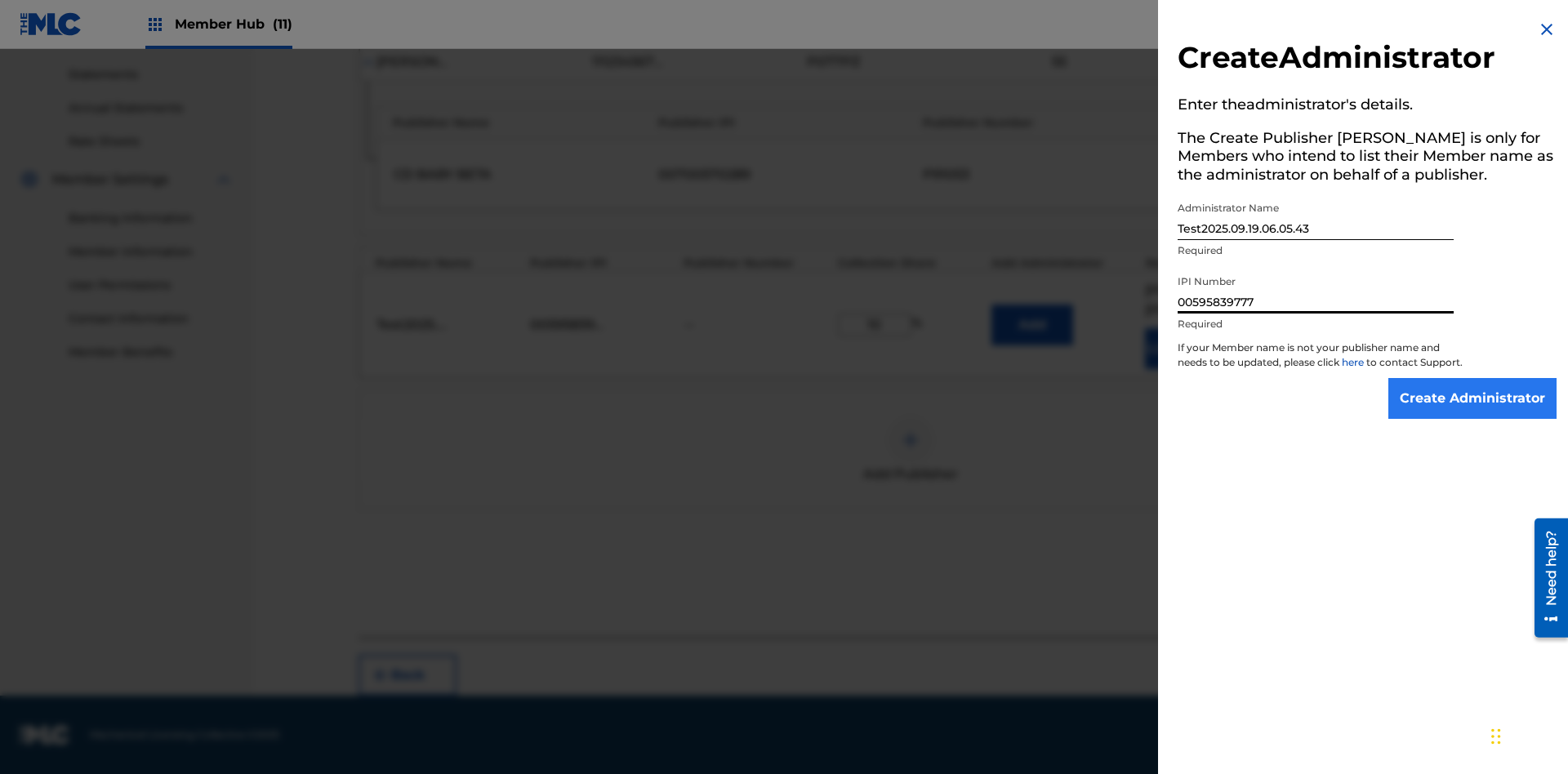
type input "00595839777"
click at [1473, 413] on input "Create Administrator" at bounding box center [1472, 398] width 168 height 41
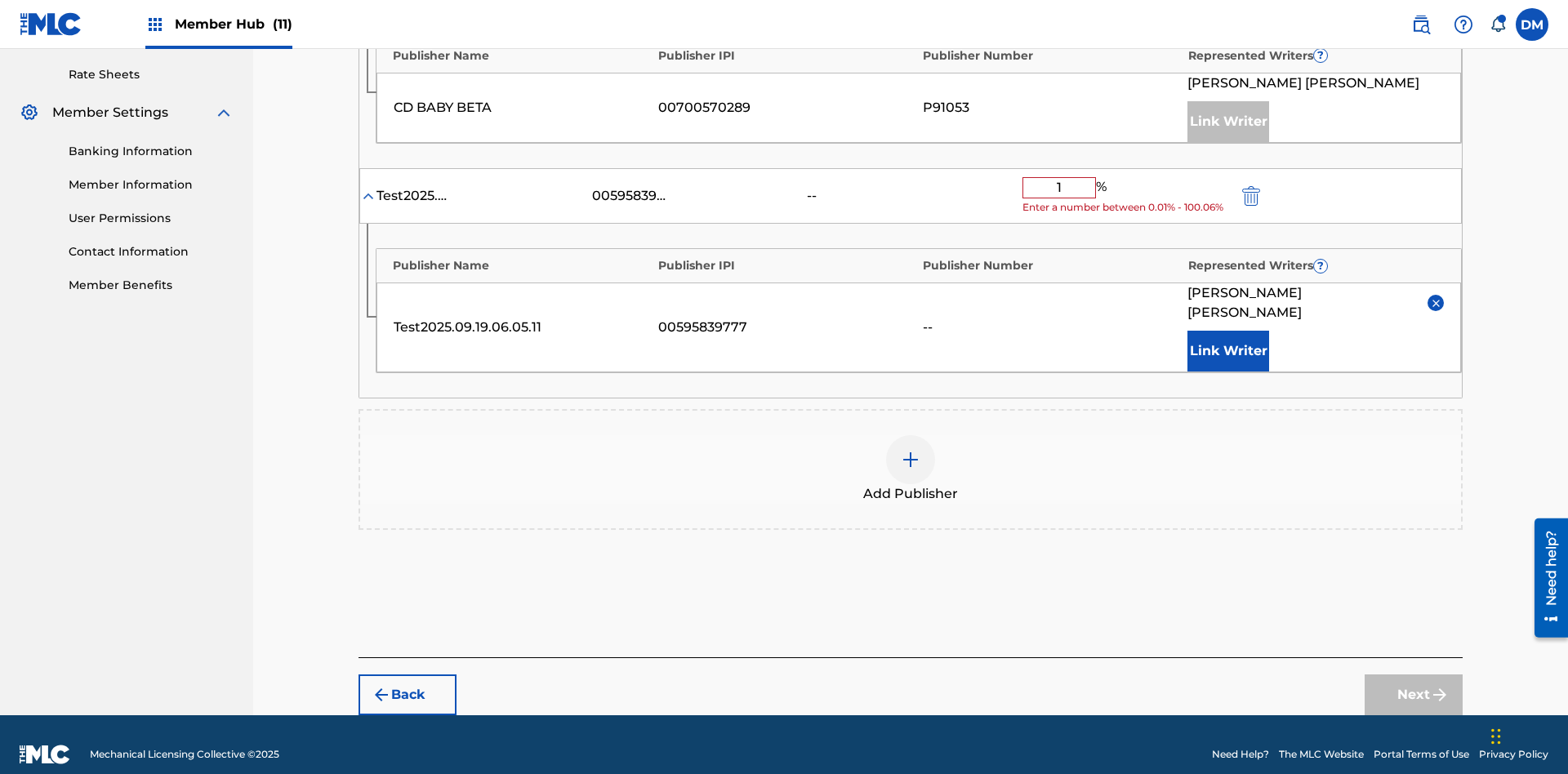
type input "10"
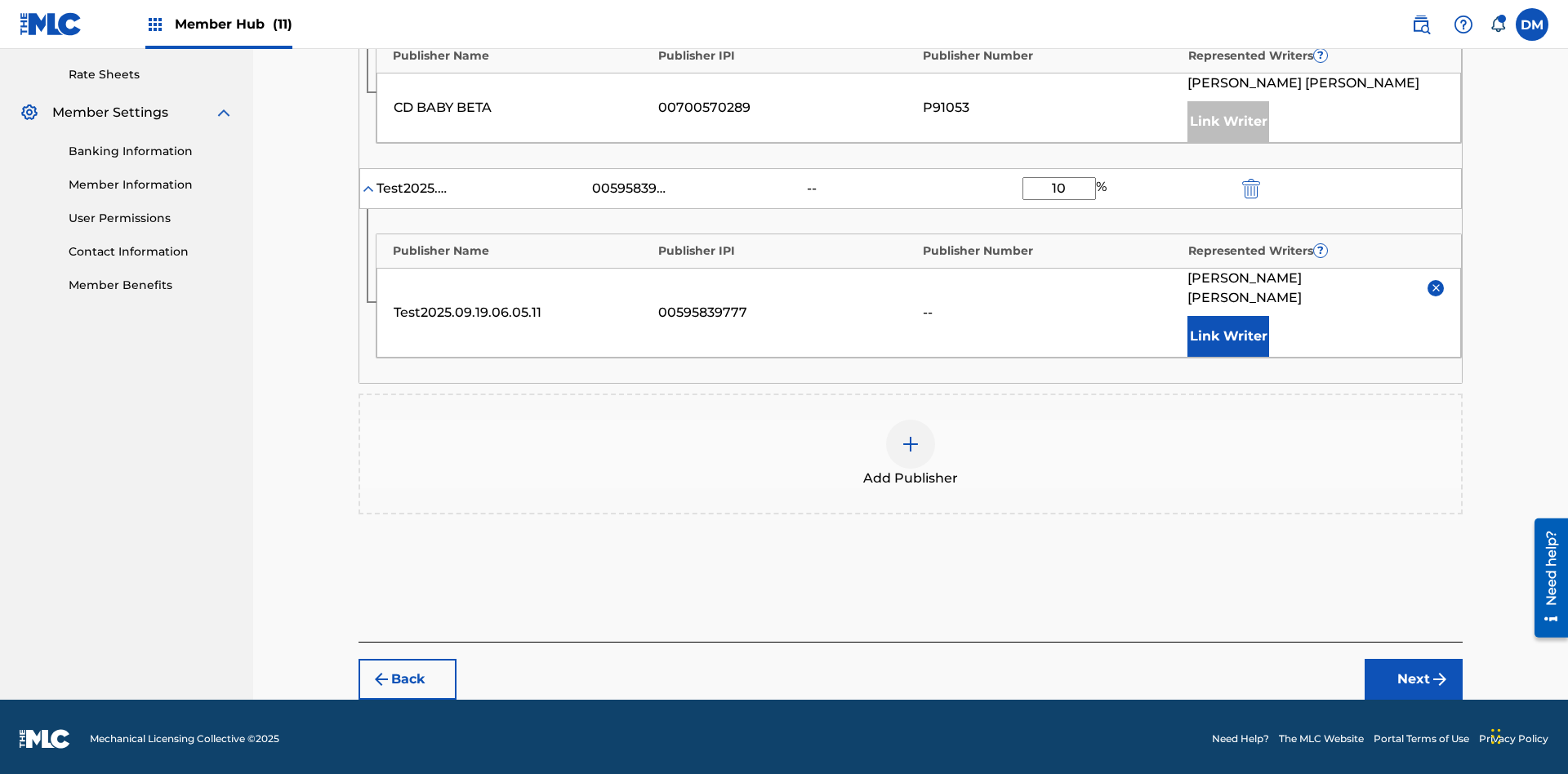
scroll to position [604, 0]
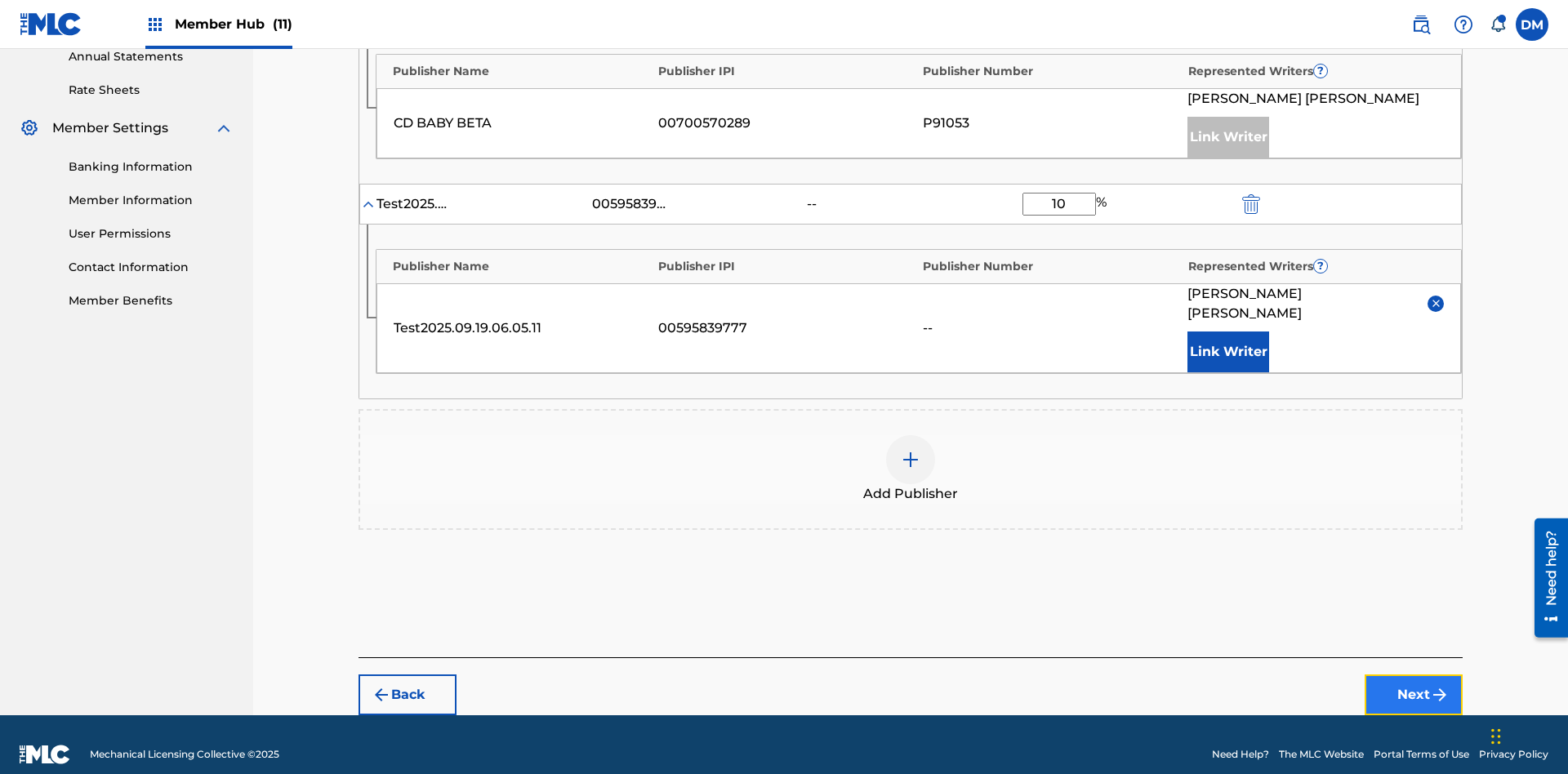
click at [1414, 675] on button "Next" at bounding box center [1413, 694] width 98 height 41
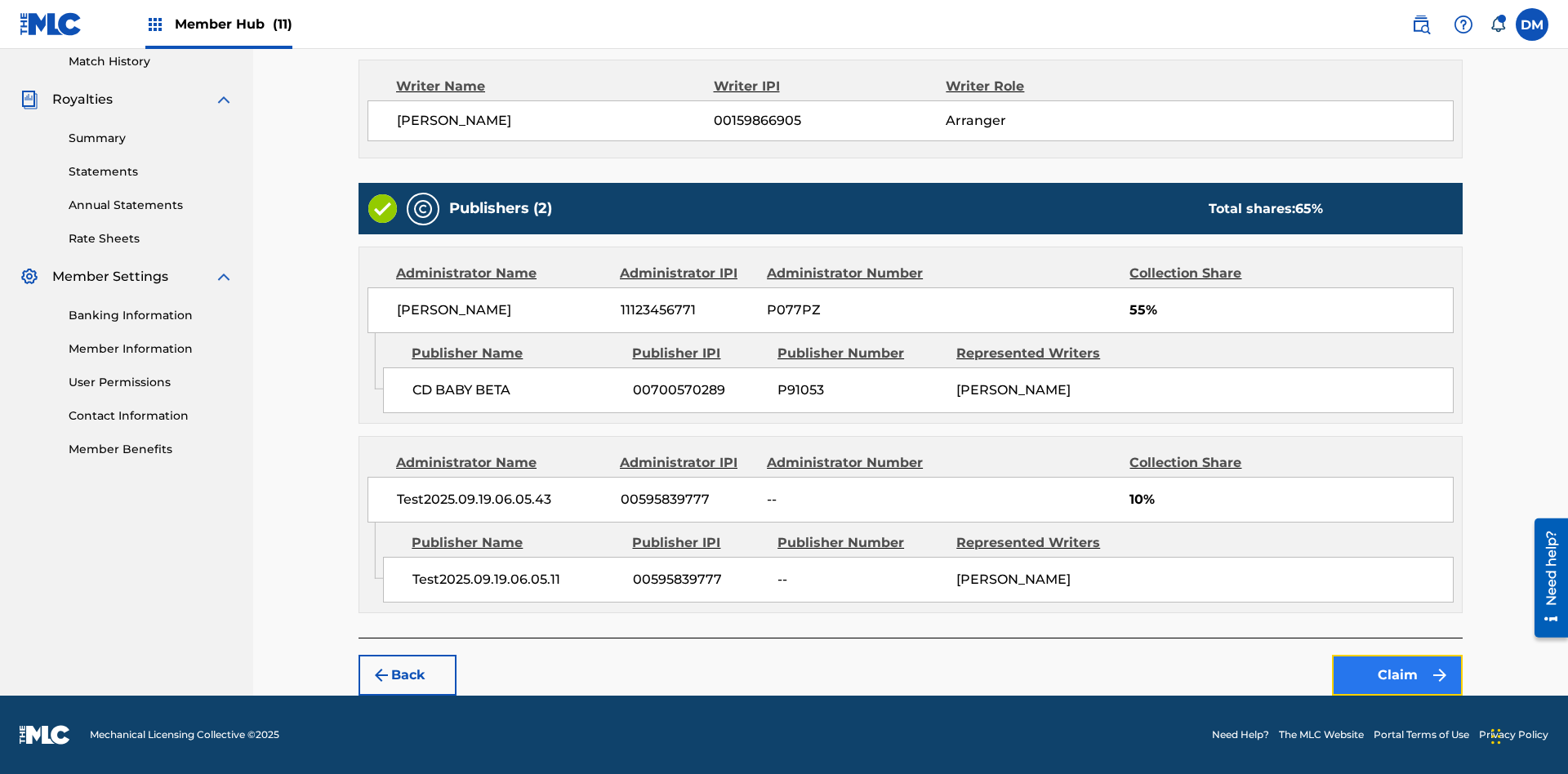
click at [1397, 675] on button "Claim" at bounding box center [1397, 675] width 130 height 41
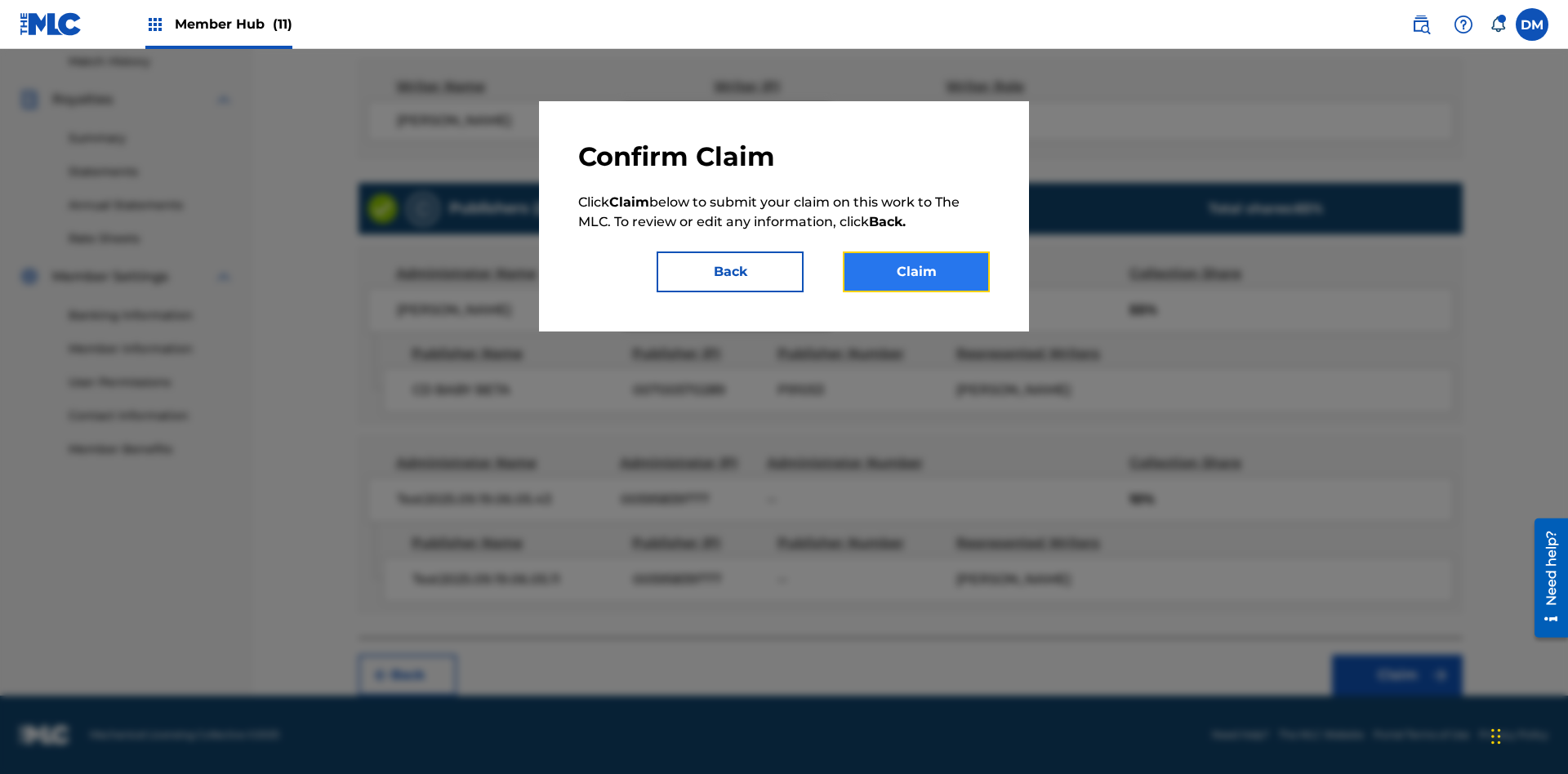
click at [917, 271] on button "Claim" at bounding box center [916, 271] width 147 height 41
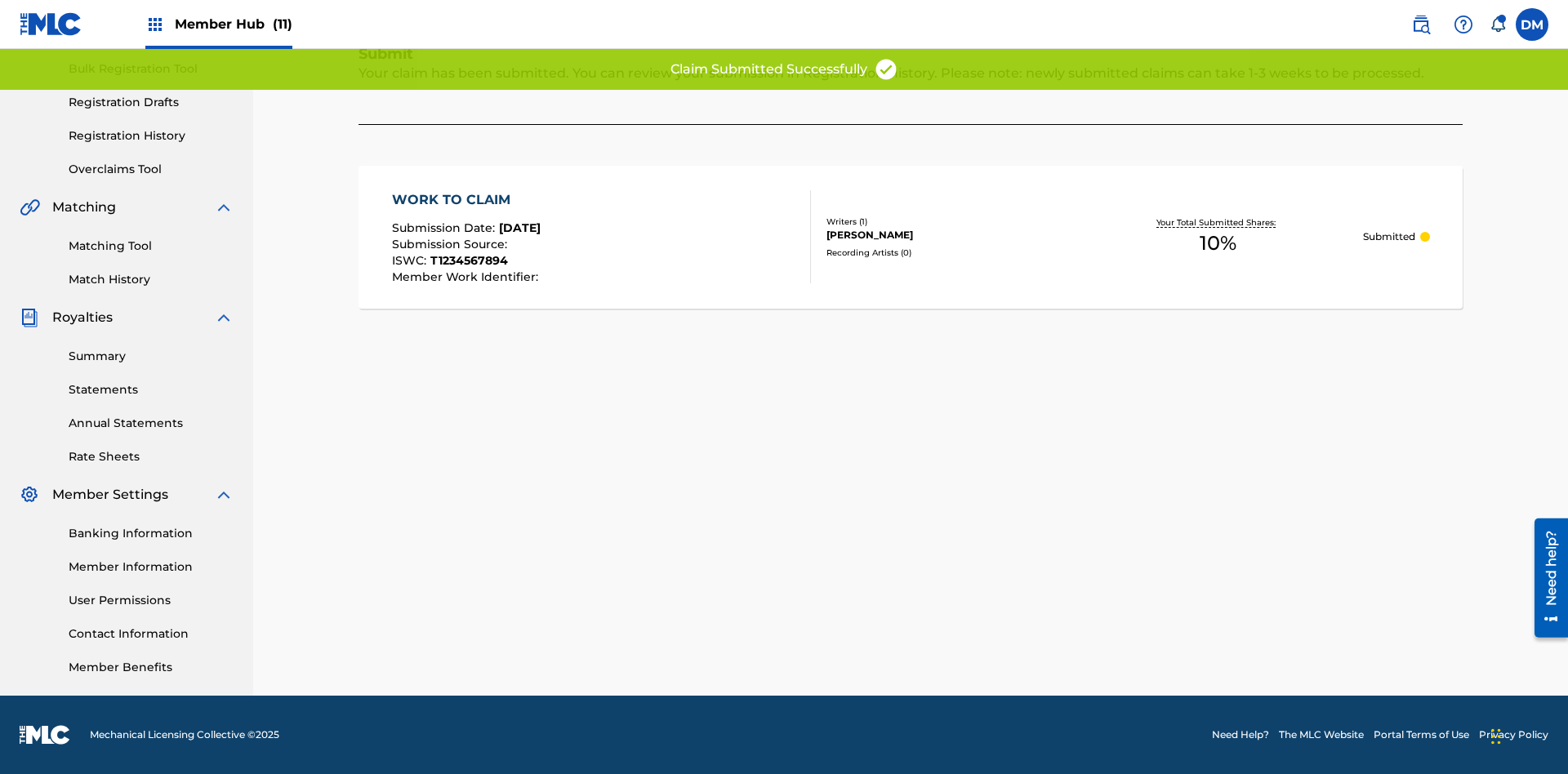
scroll to position [238, 0]
click at [151, 136] on link "Registration History" at bounding box center [151, 136] width 165 height 17
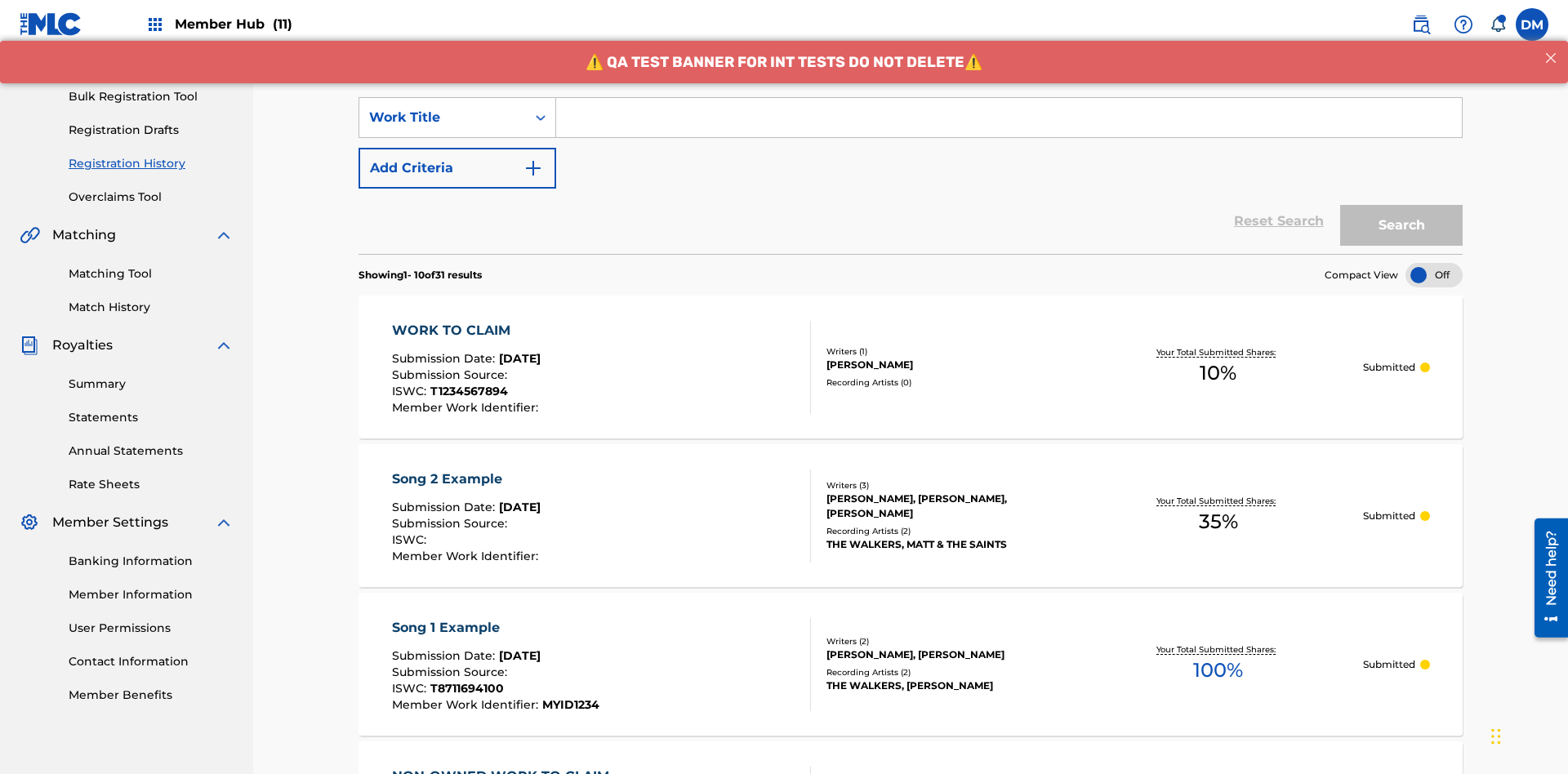
click at [1008, 117] on input "Search Form" at bounding box center [1008, 117] width 906 height 39
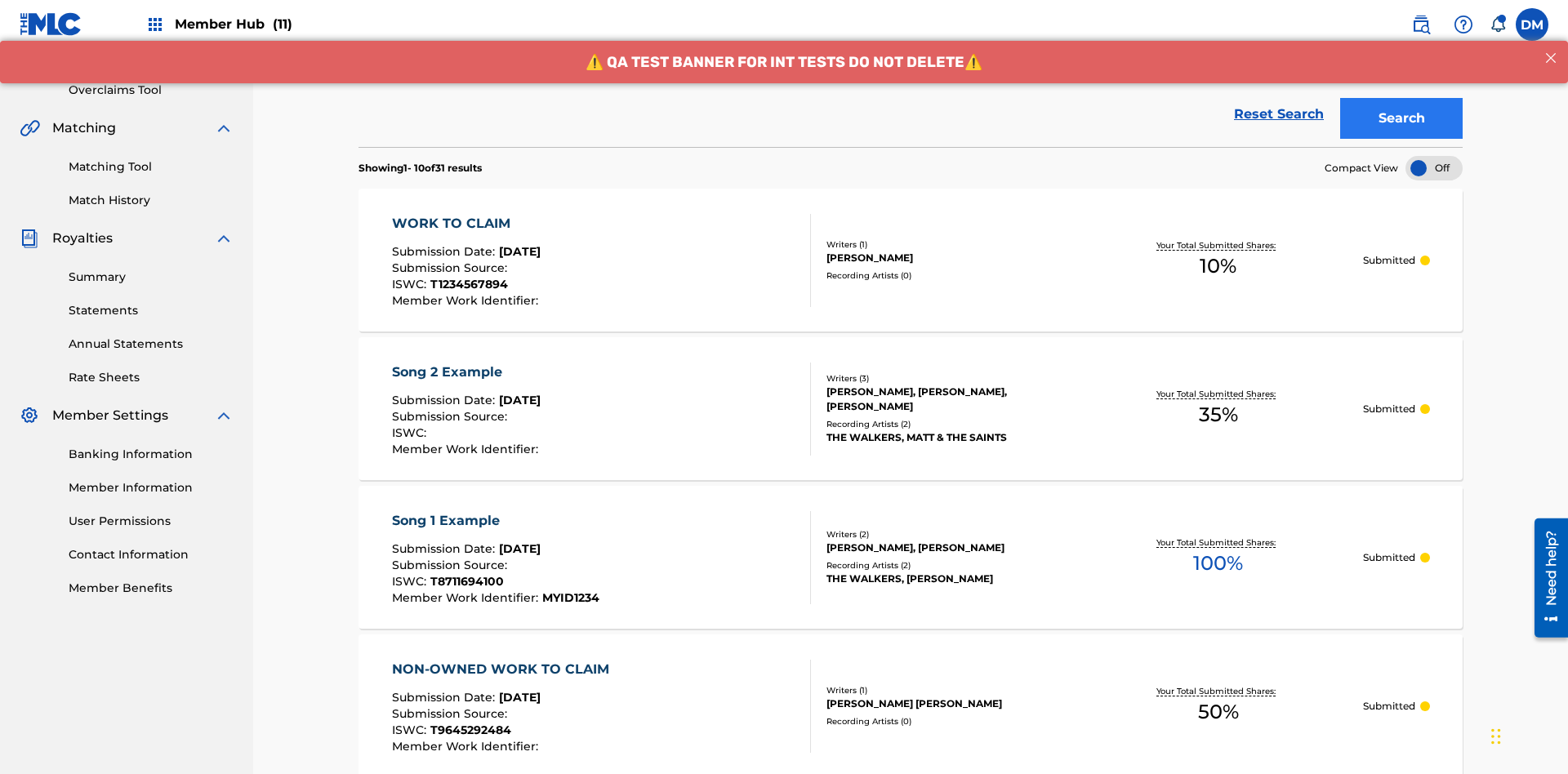
type input "WORK TO CLAIM"
click at [1401, 118] on button "Search" at bounding box center [1401, 118] width 123 height 41
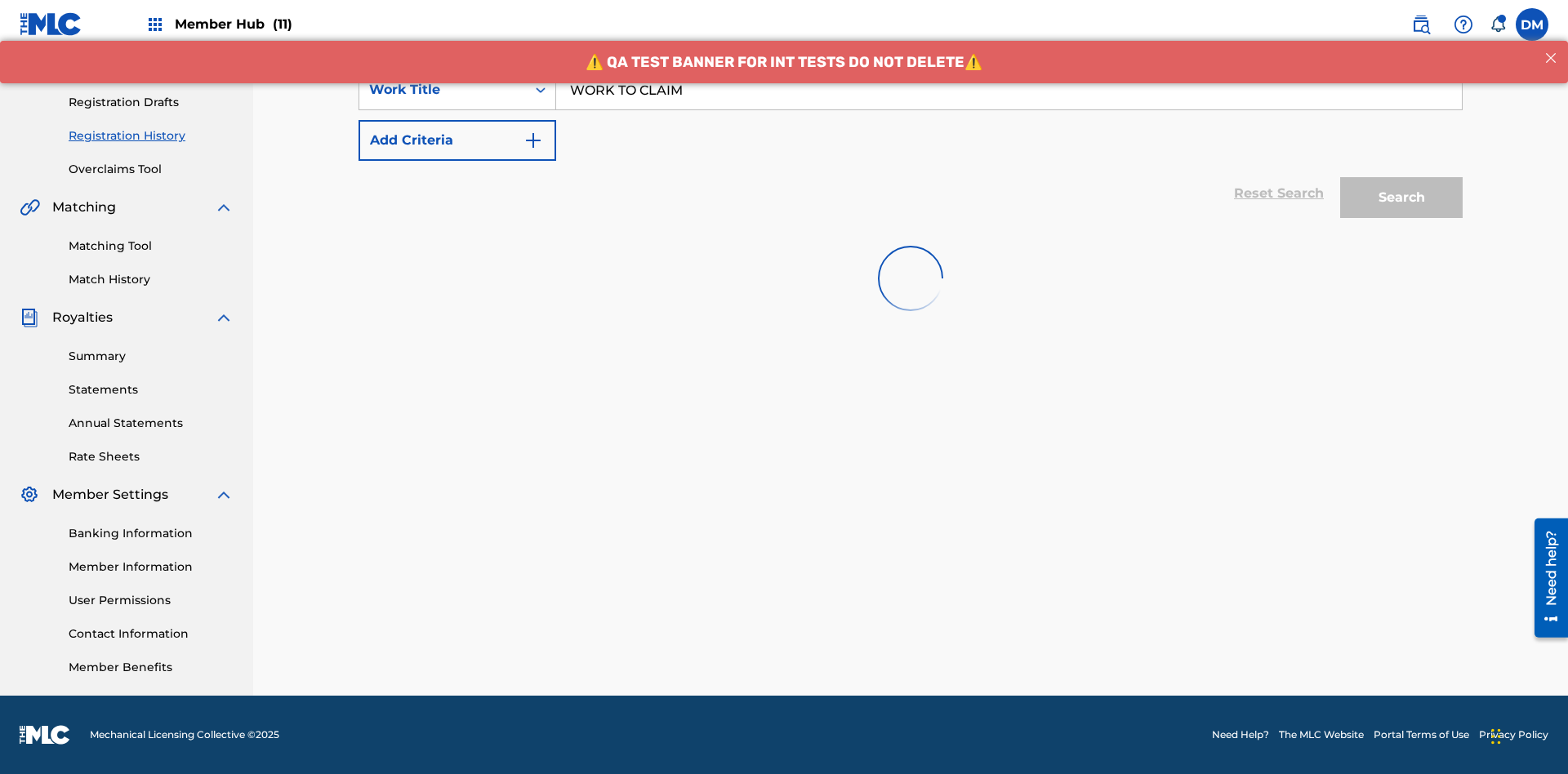
scroll to position [238, 0]
